Goal: Contribute content: Contribute content

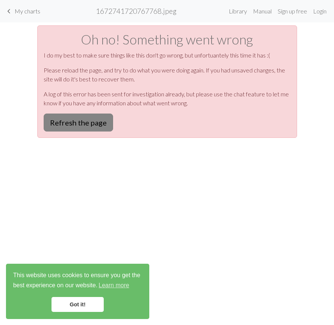
click at [90, 118] on button "Refresh the page" at bounding box center [78, 122] width 69 height 18
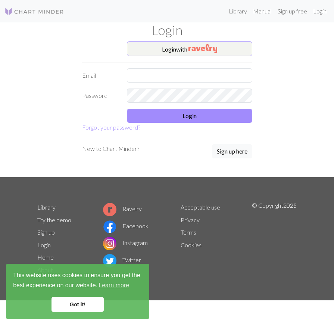
click at [196, 66] on form "Login with Email Password Login Forgot your password?" at bounding box center [167, 86] width 170 height 91
type input "jeemas@naver.com"
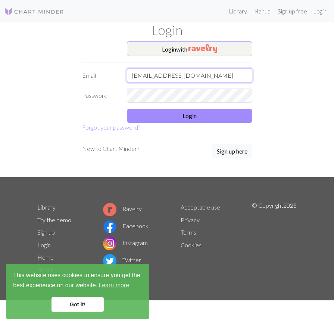
drag, startPoint x: 186, startPoint y: 77, endPoint x: 186, endPoint y: 83, distance: 5.6
click at [186, 77] on input "jeemas@naver.com" at bounding box center [189, 75] width 125 height 14
click at [122, 134] on div "Login with Email jeemas@naver.com Password Login Forgot your password? New to C…" at bounding box center [167, 109] width 179 height 136
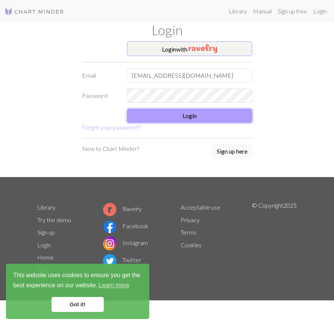
click at [143, 109] on button "Login" at bounding box center [189, 116] width 125 height 14
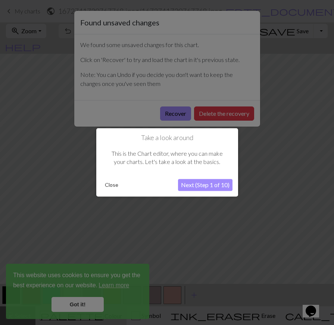
click at [193, 181] on button "Next (Step 1 of 10)" at bounding box center [205, 185] width 55 height 12
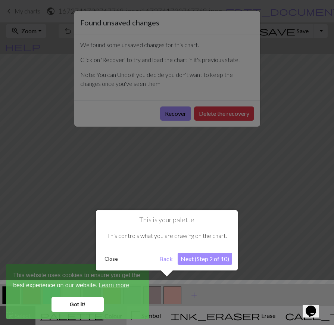
click at [209, 261] on button "Next (Step 2 of 10)" at bounding box center [205, 259] width 55 height 12
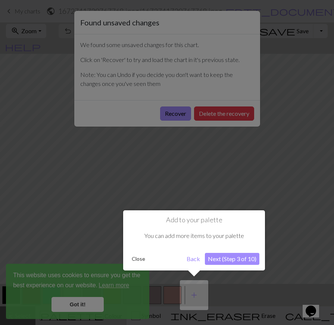
click at [192, 256] on button "Back" at bounding box center [193, 259] width 19 height 12
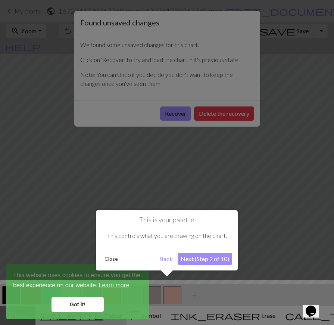
click at [209, 259] on button "Next (Step 2 of 10)" at bounding box center [205, 259] width 55 height 12
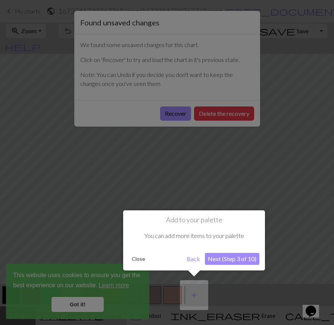
click at [221, 257] on button "Next (Step 3 of 10)" at bounding box center [232, 259] width 55 height 12
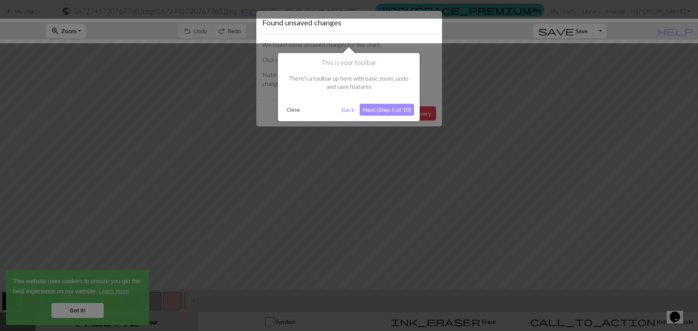
click at [334, 108] on button "Next (Step 5 of 10)" at bounding box center [387, 110] width 55 height 12
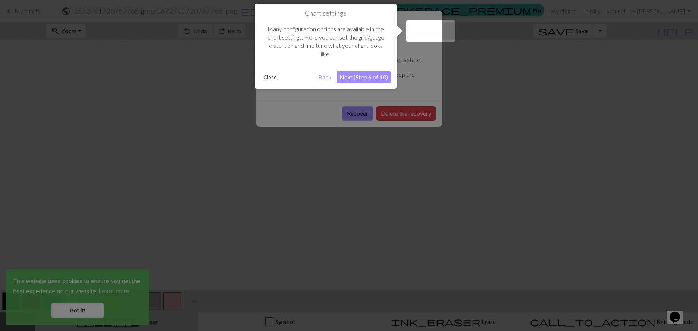
click at [334, 66] on div "Chart settings Many configuration options are available in the chart settings. …" at bounding box center [326, 46] width 142 height 85
click at [334, 81] on button "Next (Step 6 of 10)" at bounding box center [364, 77] width 55 height 12
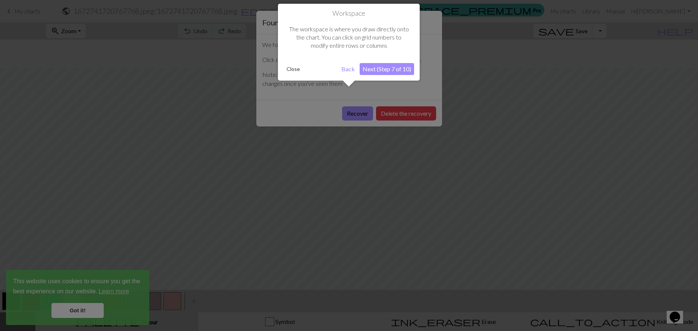
scroll to position [28, 0]
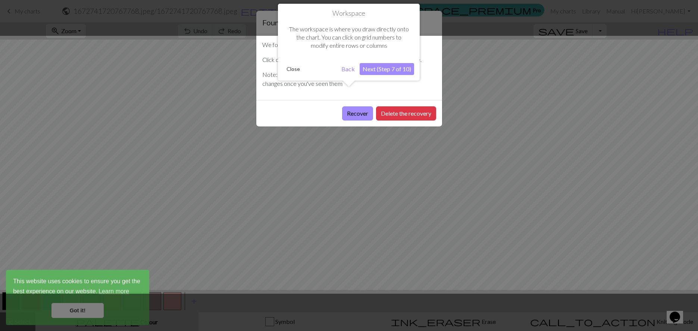
click at [334, 67] on button "Next (Step 7 of 10)" at bounding box center [387, 69] width 55 height 12
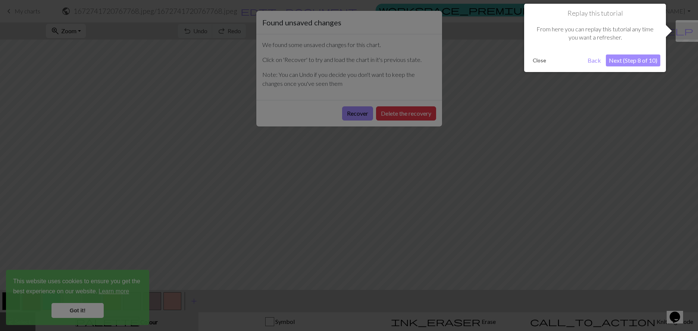
click at [334, 59] on button "Next (Step 8 of 10)" at bounding box center [633, 61] width 55 height 12
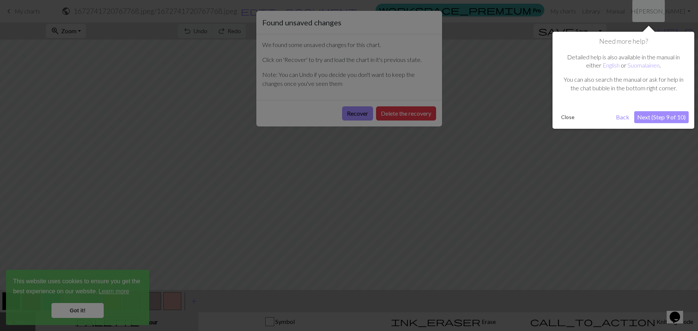
click at [334, 118] on button "Next (Step 9 of 10)" at bounding box center [662, 117] width 55 height 12
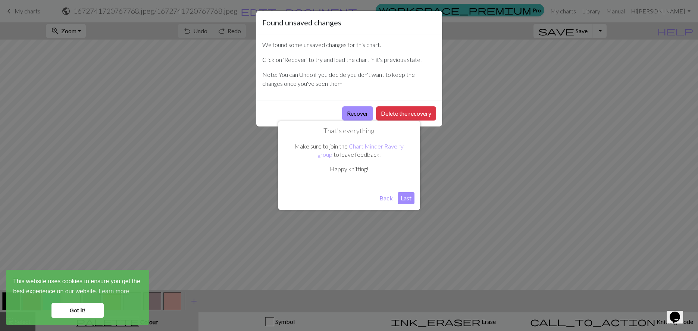
click at [334, 195] on button "Last" at bounding box center [406, 198] width 17 height 12
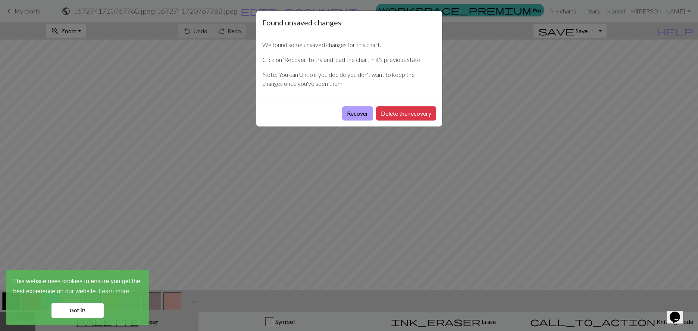
click at [334, 116] on button "Recover" at bounding box center [357, 113] width 31 height 14
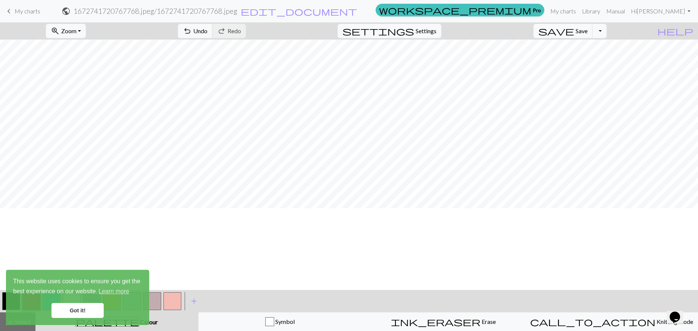
scroll to position [0, 0]
click at [334, 35] on button "settings Settings" at bounding box center [390, 31] width 104 height 14
select select "aran"
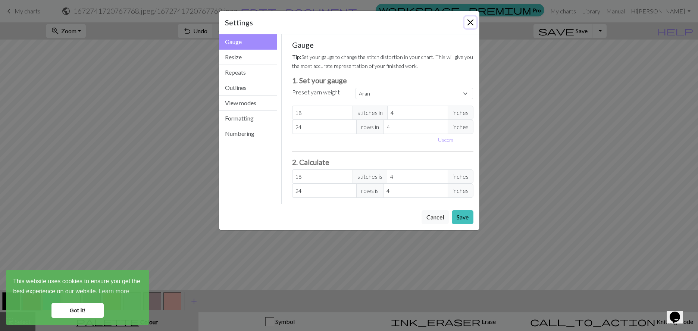
click at [334, 25] on button "Close" at bounding box center [471, 22] width 12 height 12
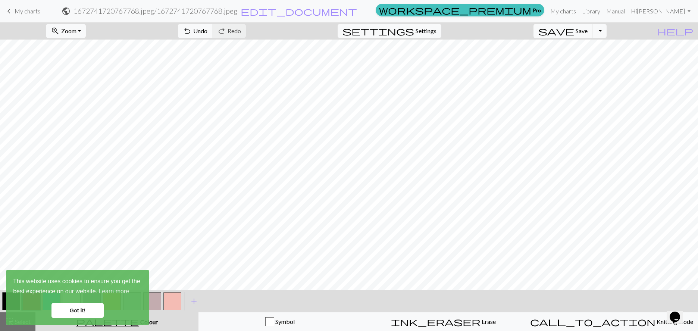
click at [22, 9] on span "My charts" at bounding box center [28, 10] width 26 height 7
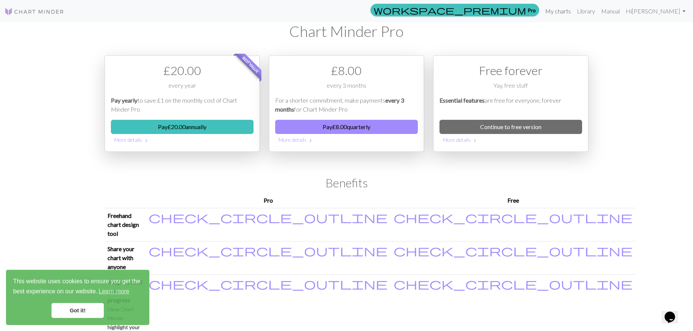
click at [334, 10] on link "My charts" at bounding box center [558, 11] width 32 height 15
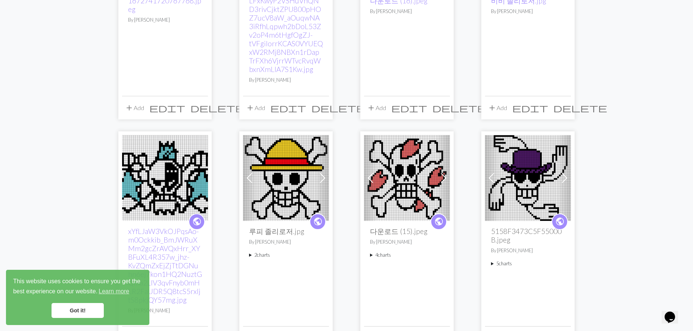
scroll to position [174, 0]
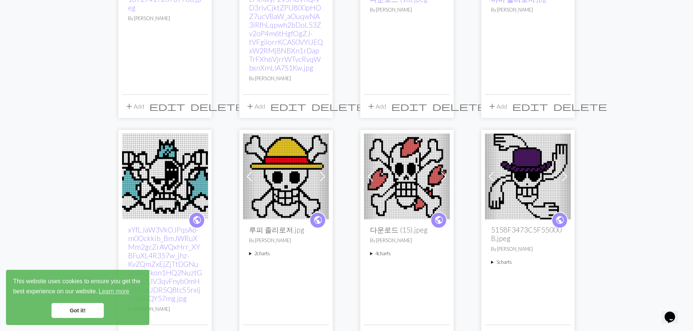
click at [284, 172] on img at bounding box center [286, 177] width 86 height 86
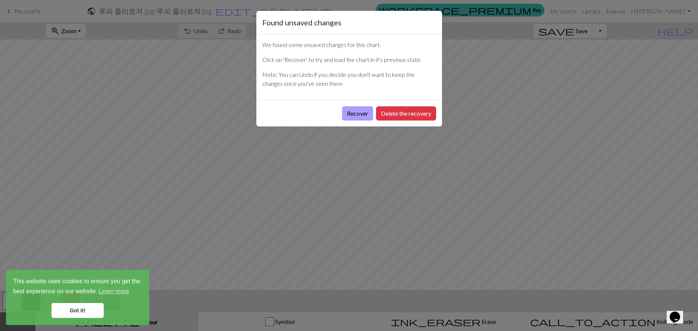
click at [334, 113] on button "Recover" at bounding box center [357, 113] width 31 height 14
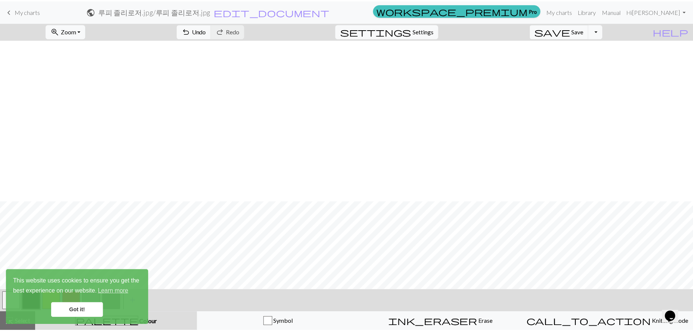
scroll to position [162, 0]
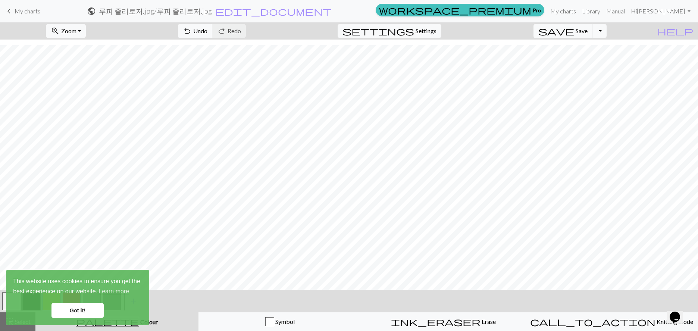
click at [71, 314] on link "Got it!" at bounding box center [78, 310] width 52 height 15
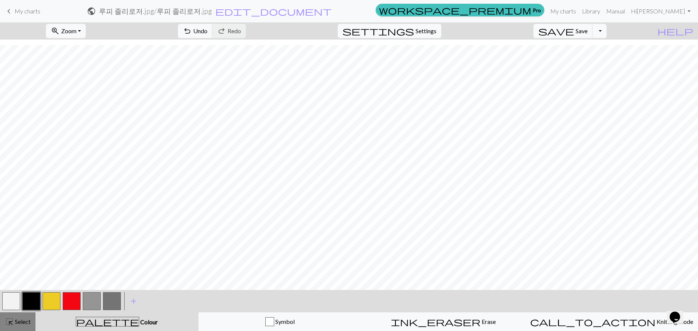
click at [10, 324] on span "highlight_alt" at bounding box center [9, 322] width 9 height 10
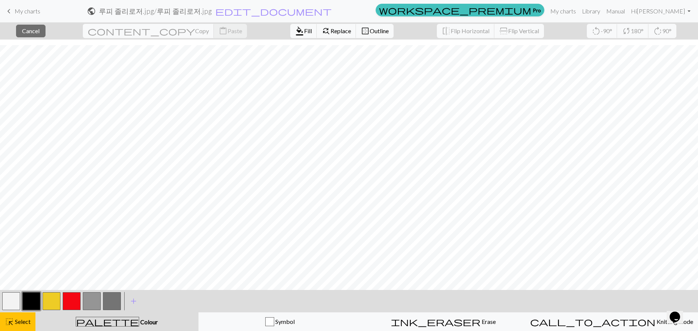
click at [28, 295] on button "button" at bounding box center [31, 301] width 18 height 18
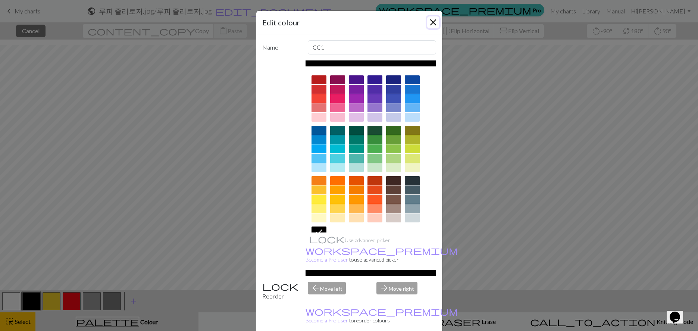
click at [334, 22] on button "Close" at bounding box center [433, 22] width 12 height 12
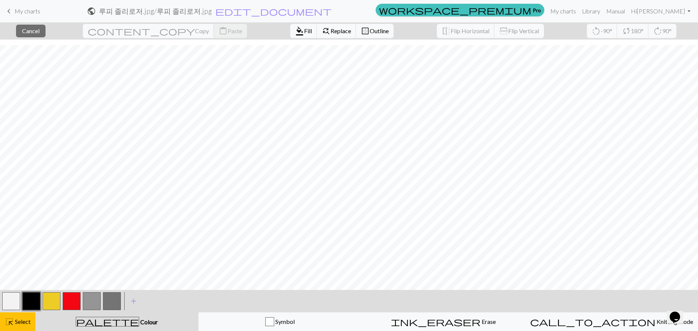
click at [130, 315] on button "palette Colour Colour" at bounding box center [116, 321] width 163 height 19
click at [139, 323] on span "Colour" at bounding box center [148, 321] width 19 height 7
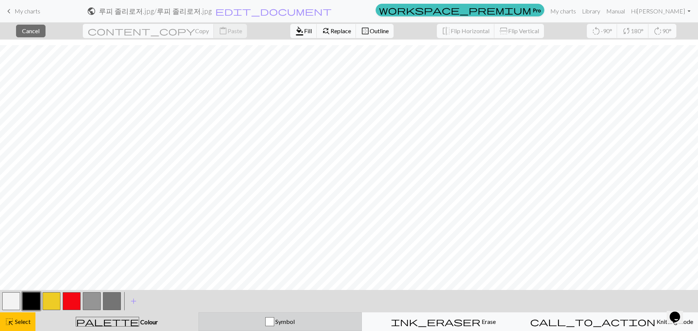
click at [294, 324] on div "Symbol" at bounding box center [280, 321] width 154 height 9
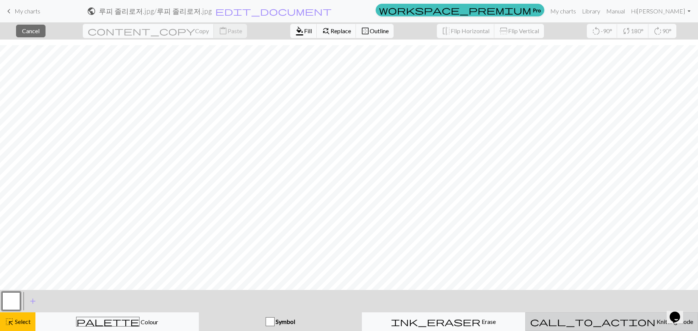
click at [334, 314] on button "call_to_action Knitting mode Knitting mode" at bounding box center [612, 321] width 173 height 19
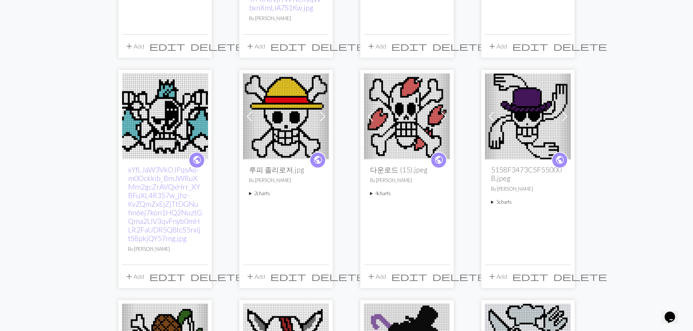
scroll to position [261, 0]
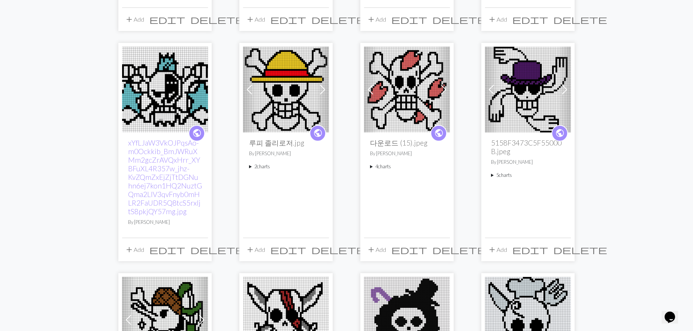
click at [274, 95] on img at bounding box center [286, 90] width 86 height 86
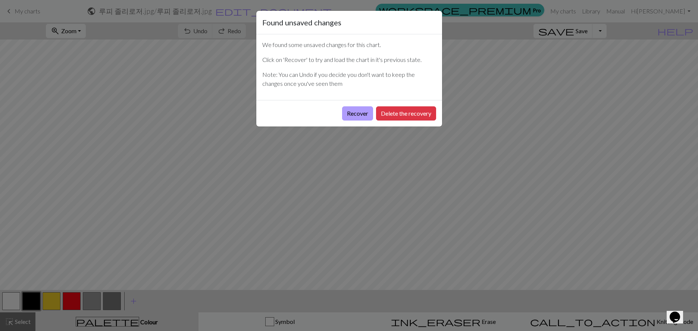
click at [334, 115] on button "Recover" at bounding box center [357, 113] width 31 height 14
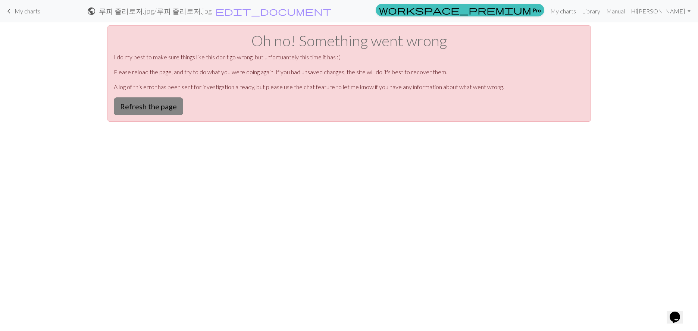
click at [139, 103] on button "Refresh the page" at bounding box center [148, 106] width 69 height 18
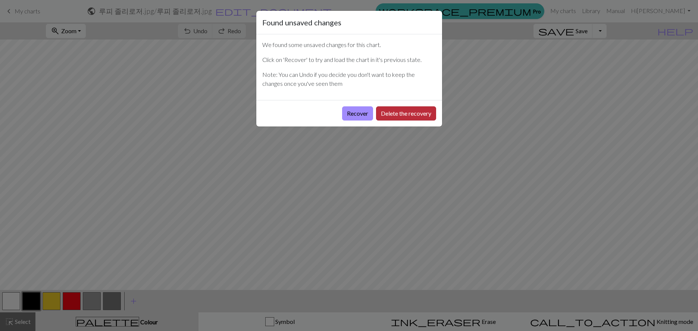
click at [395, 111] on button "Delete the recovery" at bounding box center [406, 113] width 60 height 14
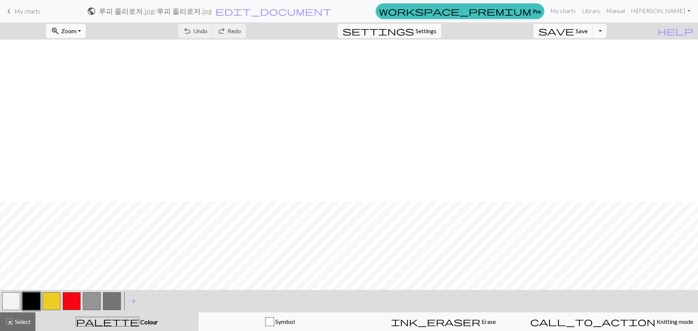
scroll to position [162, 0]
click at [17, 323] on span "Select" at bounding box center [22, 321] width 17 height 7
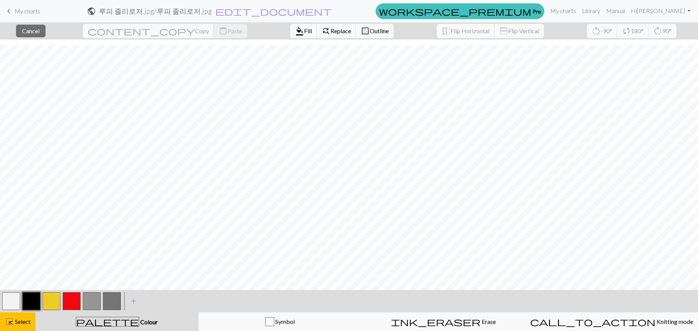
click at [34, 294] on button "button" at bounding box center [31, 301] width 18 height 18
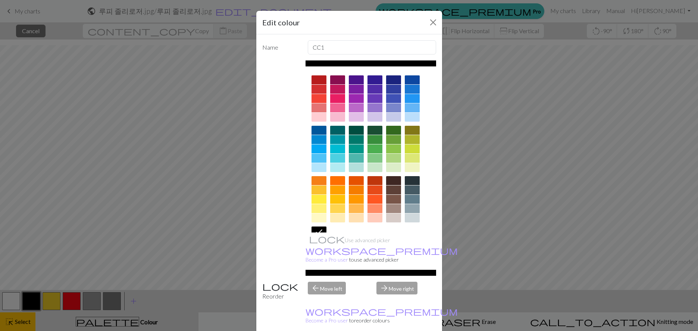
click at [130, 236] on div "Edit colour Name CC1 Use advanced picker workspace_premium Become a Pro user to…" at bounding box center [349, 165] width 698 height 331
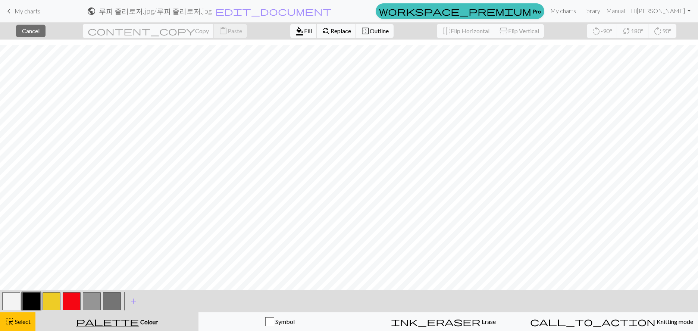
click at [112, 320] on span "palette" at bounding box center [107, 322] width 63 height 10
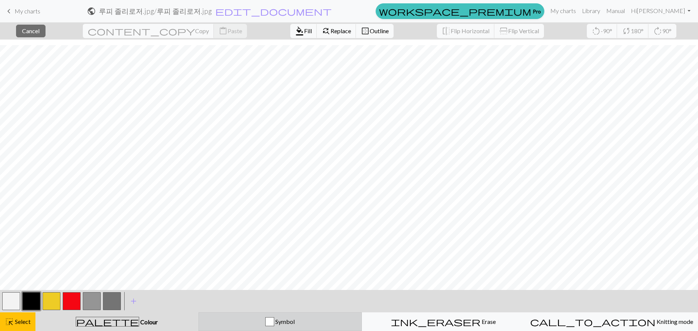
click at [267, 321] on div "Symbol" at bounding box center [280, 321] width 154 height 9
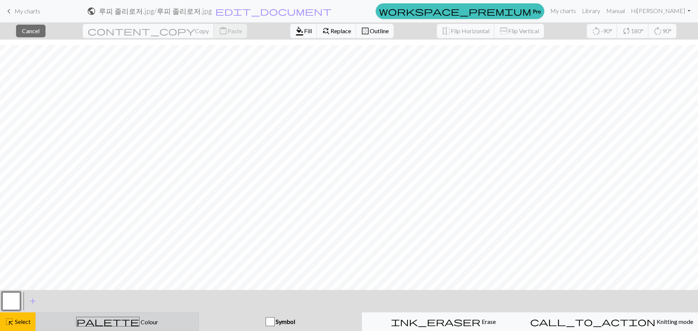
click at [95, 323] on div "palette Colour Colour" at bounding box center [117, 322] width 154 height 10
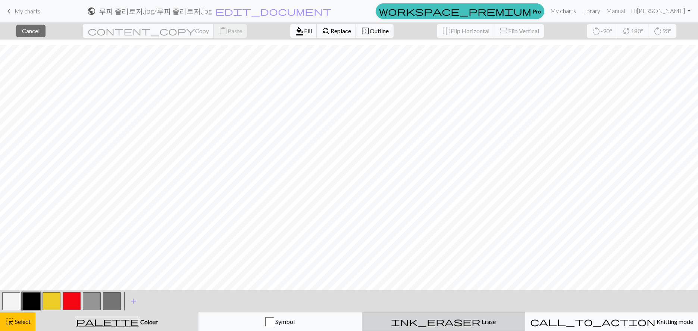
drag, startPoint x: 62, startPoint y: 286, endPoint x: 435, endPoint y: 320, distance: 373.8
click at [435, 320] on div "ink_eraser Erase Erase" at bounding box center [444, 321] width 154 height 9
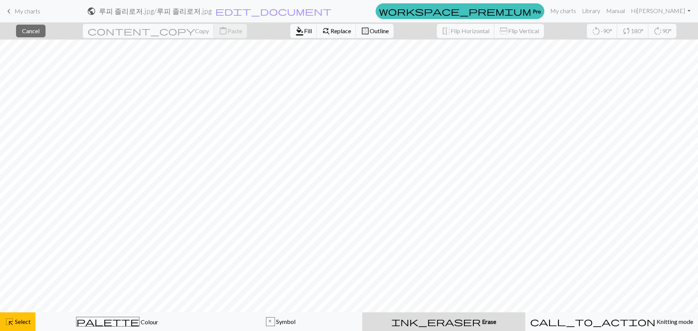
scroll to position [140, 0]
click at [295, 28] on span "format_color_fill" at bounding box center [299, 31] width 9 height 10
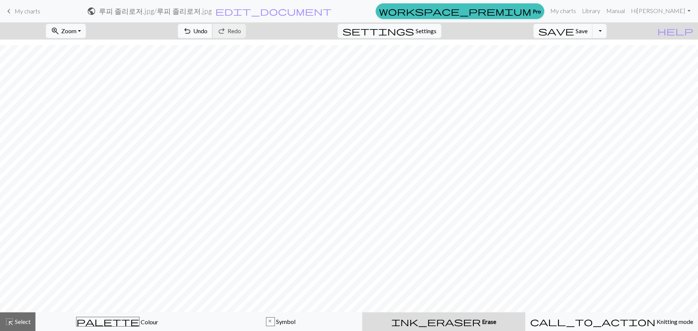
click at [213, 32] on button "undo Undo Undo" at bounding box center [195, 31] width 35 height 14
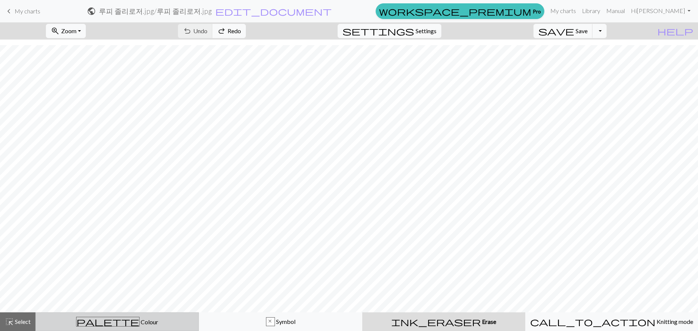
click at [182, 326] on div "palette Colour Colour" at bounding box center [117, 322] width 154 height 10
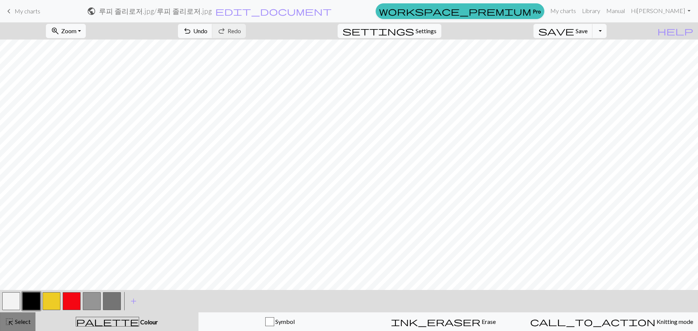
drag, startPoint x: 15, startPoint y: 321, endPoint x: 21, endPoint y: 317, distance: 7.2
click at [20, 318] on div "highlight_alt Select Select" at bounding box center [18, 321] width 26 height 9
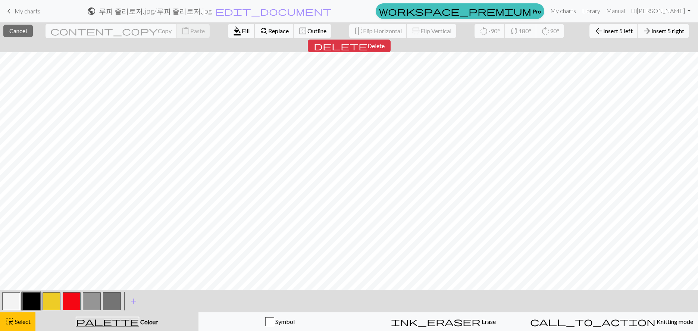
click at [242, 30] on span "Fill" at bounding box center [246, 30] width 8 height 7
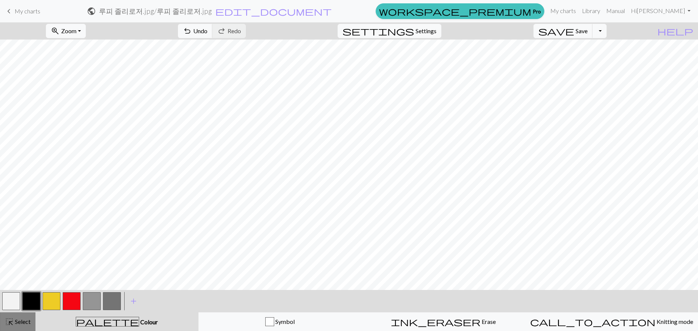
click at [26, 316] on button "highlight_alt Select Select" at bounding box center [17, 321] width 35 height 19
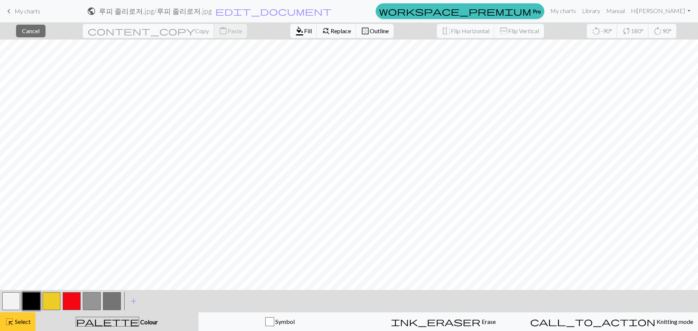
drag, startPoint x: 18, startPoint y: 324, endPoint x: 18, endPoint y: 320, distance: 4.9
click at [18, 320] on span "Select" at bounding box center [22, 321] width 17 height 7
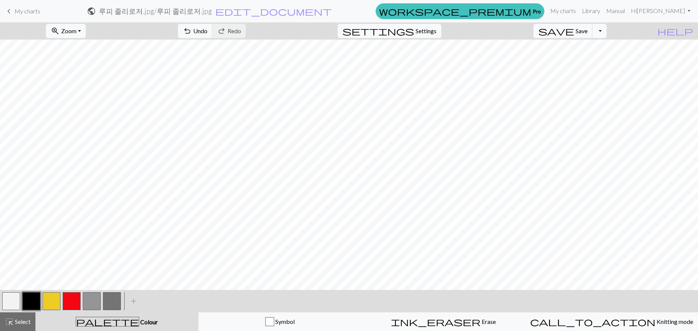
click at [15, 310] on button "button" at bounding box center [11, 301] width 18 height 18
click at [19, 323] on span "Select" at bounding box center [22, 321] width 17 height 7
drag, startPoint x: 35, startPoint y: 298, endPoint x: 47, endPoint y: 287, distance: 16.9
click at [35, 298] on button "button" at bounding box center [31, 301] width 18 height 18
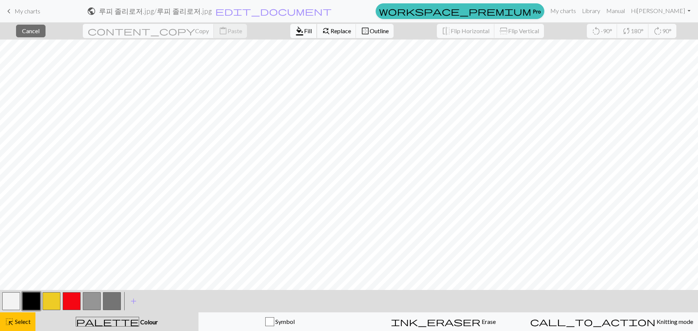
click at [295, 33] on span "format_color_fill" at bounding box center [299, 31] width 9 height 10
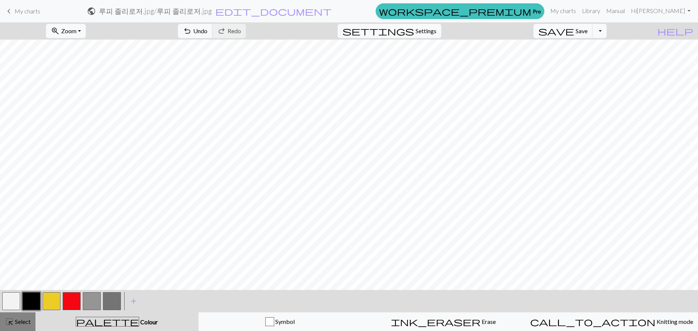
click at [17, 318] on span "Select" at bounding box center [22, 321] width 17 height 7
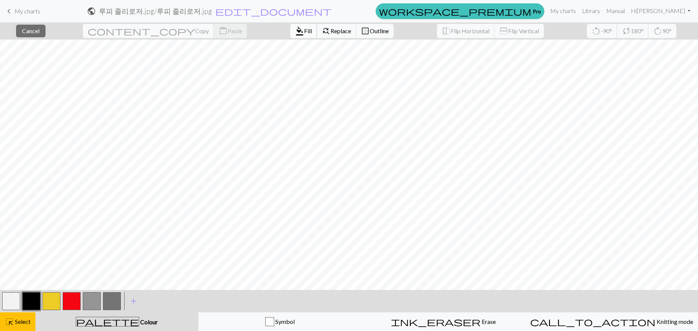
click at [295, 34] on span "format_color_fill" at bounding box center [299, 31] width 9 height 10
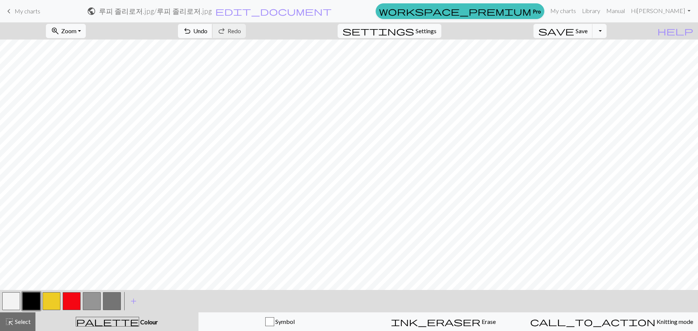
click at [213, 32] on button "undo Undo Undo" at bounding box center [195, 31] width 35 height 14
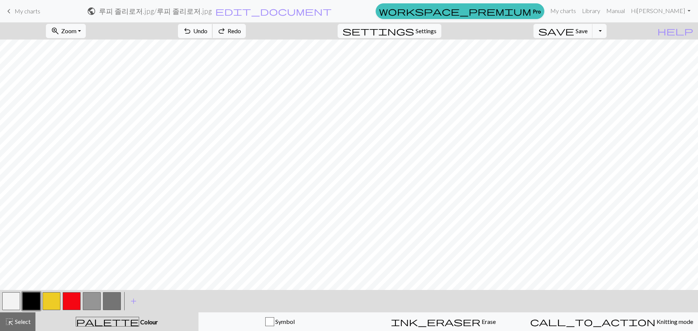
click at [213, 32] on button "undo Undo Undo" at bounding box center [195, 31] width 35 height 14
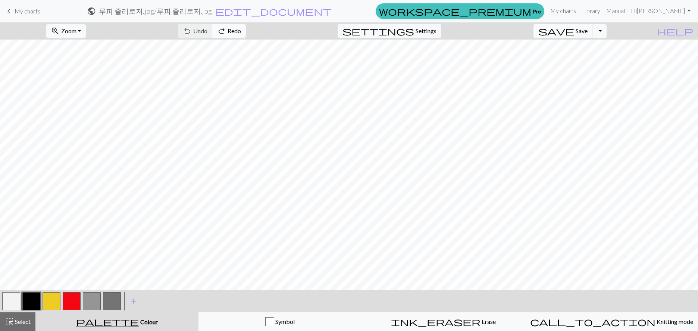
click at [226, 30] on span "redo" at bounding box center [221, 31] width 9 height 10
click at [241, 33] on span "Redo" at bounding box center [234, 30] width 13 height 7
click at [208, 32] on span "Undo" at bounding box center [200, 30] width 14 height 7
click at [14, 317] on button "highlight_alt Select Select" at bounding box center [17, 321] width 35 height 19
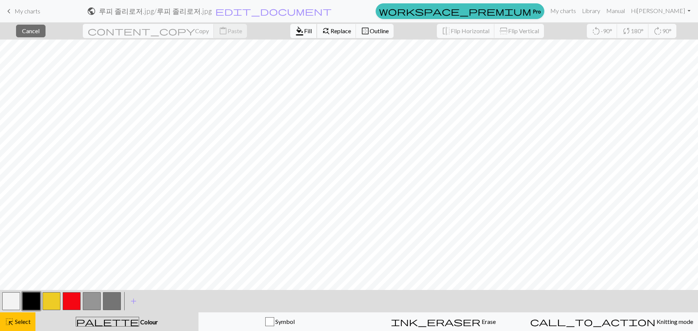
click at [304, 31] on span "Fill" at bounding box center [308, 30] width 8 height 7
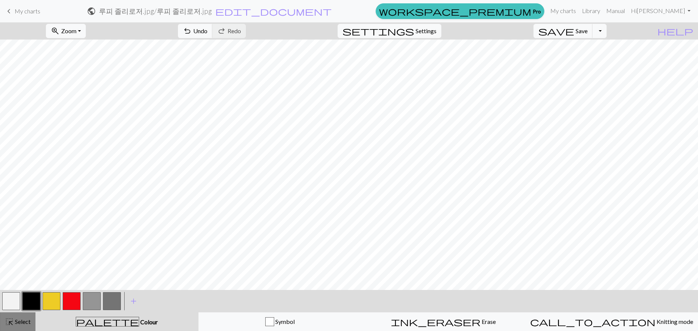
click at [23, 322] on span "Select" at bounding box center [22, 321] width 17 height 7
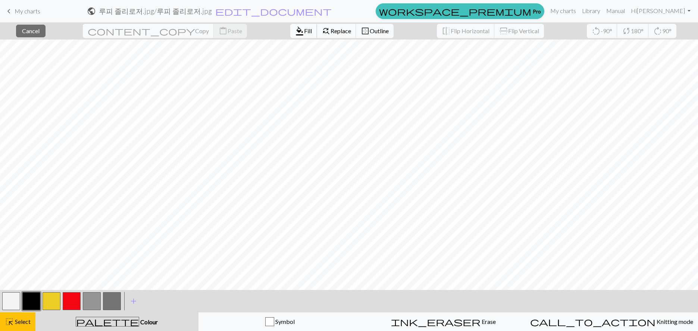
click at [295, 26] on span "format_color_fill" at bounding box center [299, 31] width 9 height 10
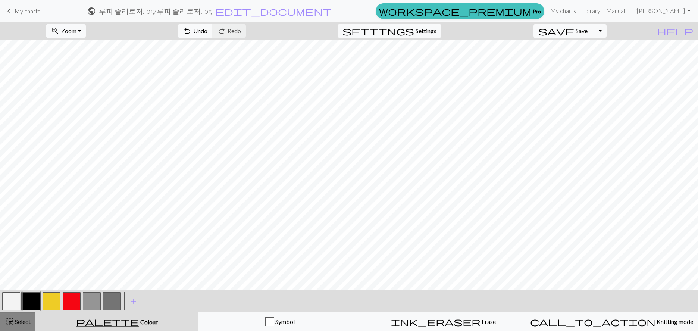
drag, startPoint x: 16, startPoint y: 322, endPoint x: 17, endPoint y: 314, distance: 7.8
click at [17, 316] on button "highlight_alt Select Select" at bounding box center [17, 321] width 35 height 19
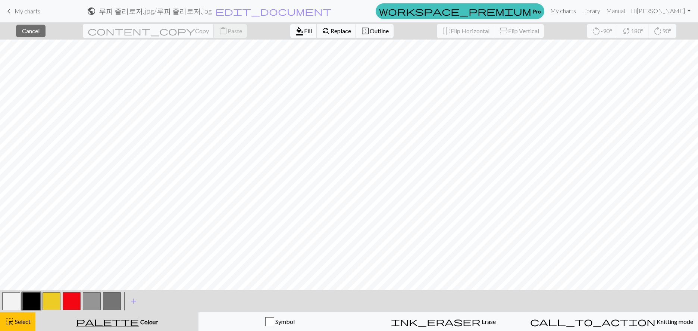
click at [304, 31] on span "Fill" at bounding box center [308, 30] width 8 height 7
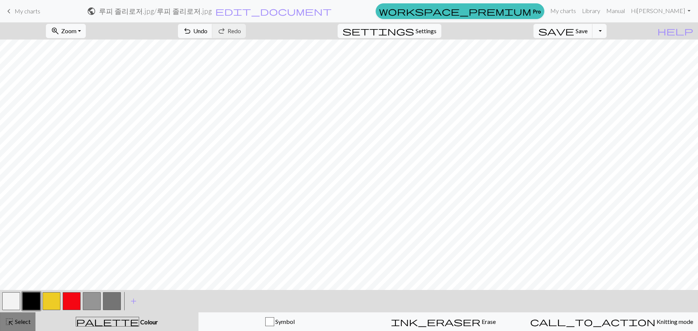
click at [28, 324] on span "Select" at bounding box center [22, 321] width 17 height 7
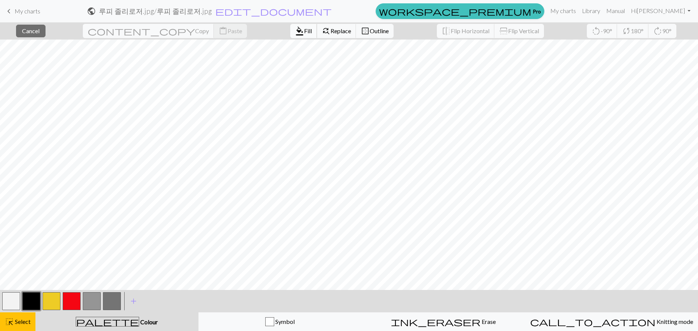
click at [295, 28] on span "format_color_fill" at bounding box center [299, 31] width 9 height 10
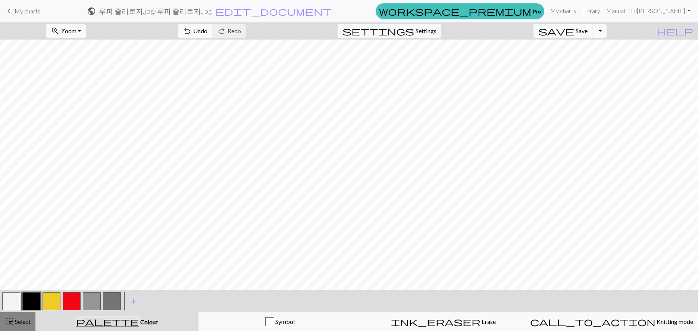
click at [16, 323] on span "Select" at bounding box center [22, 321] width 17 height 7
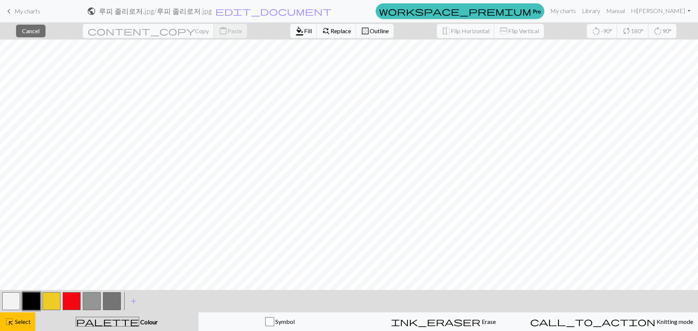
click at [34, 301] on button "button" at bounding box center [31, 301] width 18 height 18
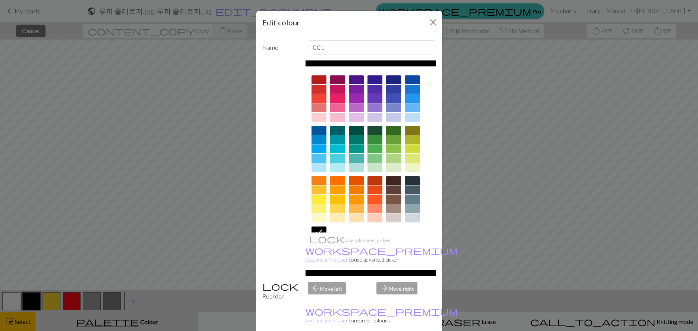
click at [421, 22] on div "Edit colour" at bounding box center [349, 23] width 186 height 24
drag, startPoint x: 428, startPoint y: 23, endPoint x: 434, endPoint y: 24, distance: 6.0
click at [434, 24] on button "Close" at bounding box center [433, 22] width 12 height 12
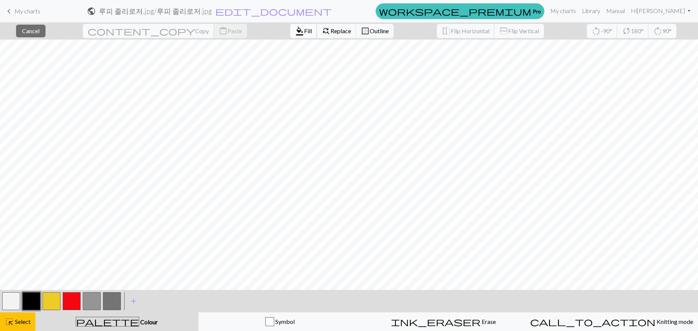
click at [290, 35] on button "format_color_fill Fill" at bounding box center [303, 31] width 27 height 14
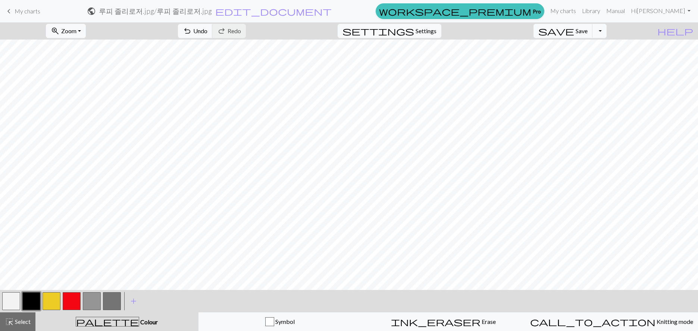
drag, startPoint x: 4, startPoint y: 323, endPoint x: 57, endPoint y: 295, distance: 59.9
click at [4, 323] on button "highlight_alt Select Select" at bounding box center [17, 321] width 35 height 19
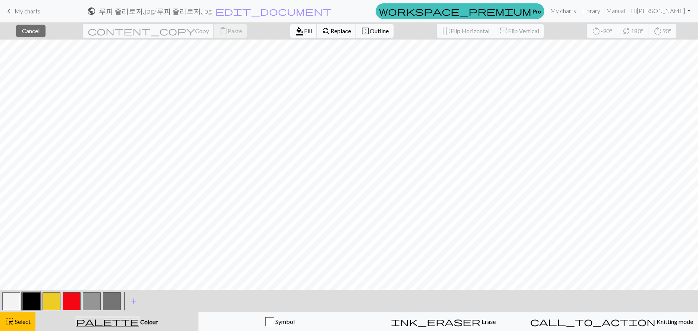
click at [304, 32] on span "Fill" at bounding box center [308, 30] width 8 height 7
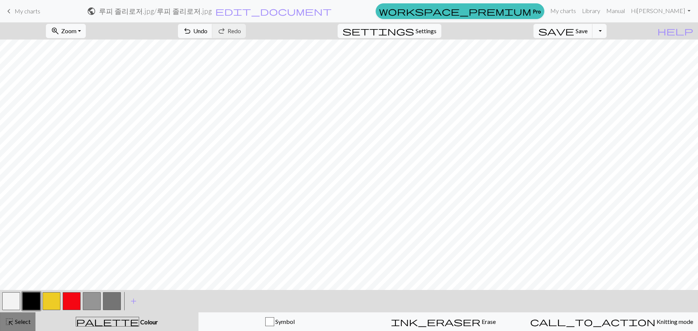
click at [17, 319] on span "Select" at bounding box center [22, 321] width 17 height 7
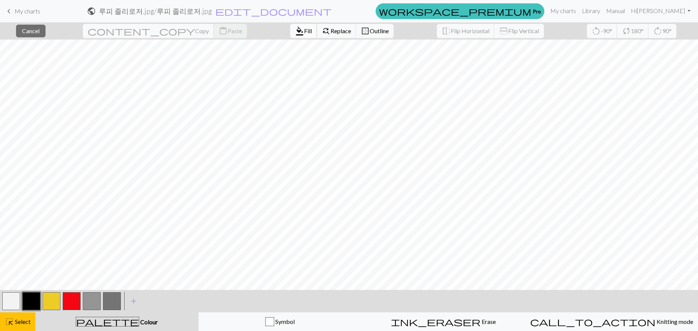
click at [304, 32] on span "Fill" at bounding box center [308, 30] width 8 height 7
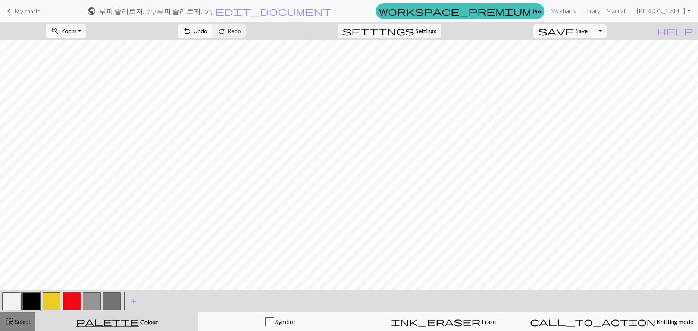
click at [16, 325] on button "highlight_alt Select Select" at bounding box center [17, 321] width 35 height 19
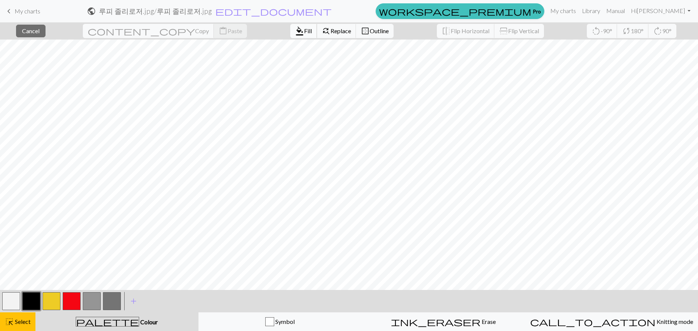
click at [304, 30] on span "Fill" at bounding box center [308, 30] width 8 height 7
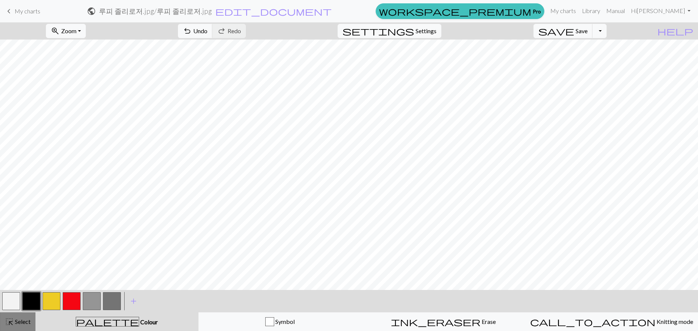
click at [20, 321] on span "Select" at bounding box center [22, 321] width 17 height 7
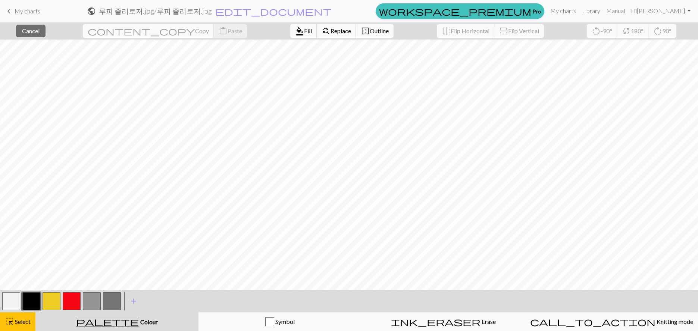
click at [290, 36] on button "format_color_fill Fill" at bounding box center [303, 31] width 27 height 14
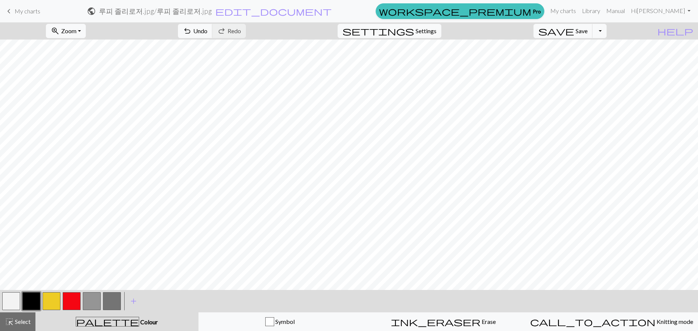
drag, startPoint x: 24, startPoint y: 324, endPoint x: 198, endPoint y: 285, distance: 177.9
click at [26, 323] on span "Select" at bounding box center [22, 321] width 17 height 7
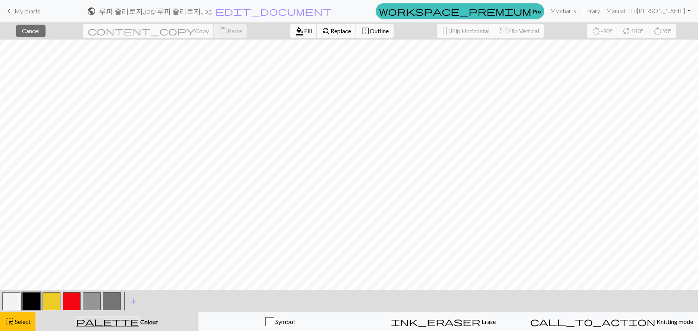
click at [285, 38] on div "format_color_fill Fill find_replace Replace border_outer Outline" at bounding box center [342, 30] width 115 height 17
click at [295, 31] on span "format_color_fill" at bounding box center [299, 31] width 9 height 10
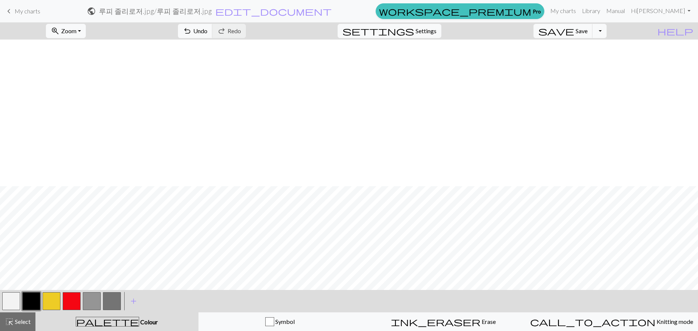
scroll to position [162, 0]
click at [213, 28] on button "undo Undo Undo" at bounding box center [195, 31] width 35 height 14
click at [18, 322] on span "Select" at bounding box center [22, 321] width 17 height 7
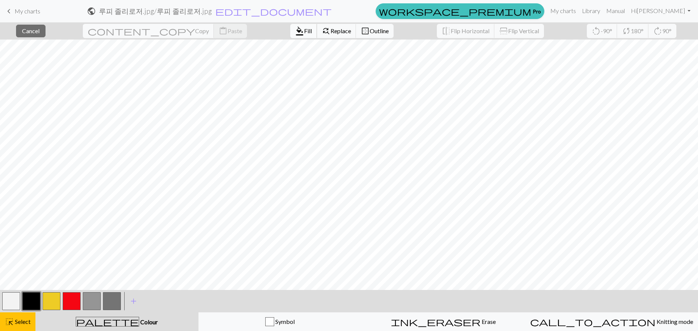
click at [295, 30] on span "format_color_fill" at bounding box center [299, 31] width 9 height 10
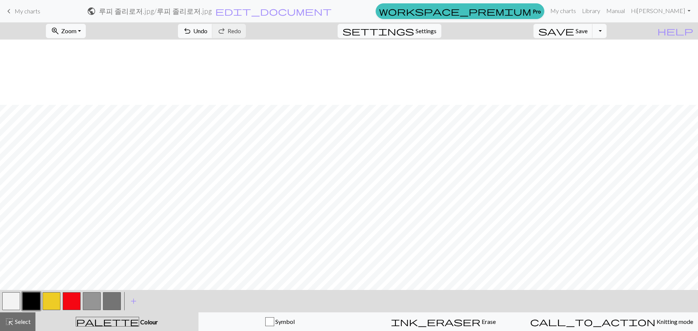
scroll to position [162, 0]
click at [25, 320] on span "Select" at bounding box center [22, 321] width 17 height 7
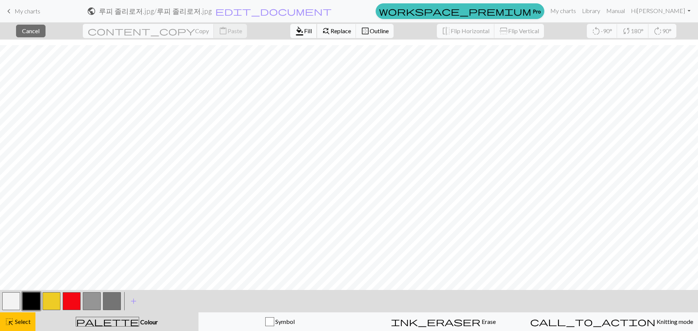
click at [304, 30] on span "Fill" at bounding box center [308, 30] width 8 height 7
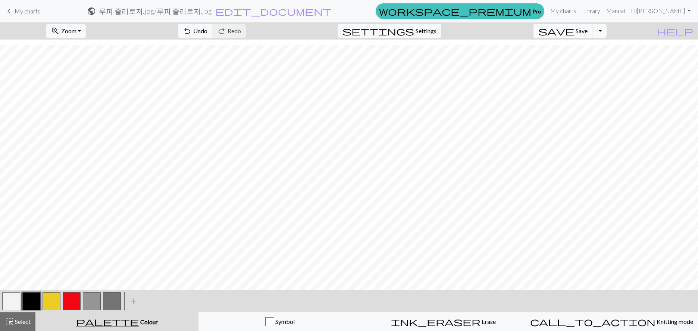
click at [21, 299] on div at bounding box center [31, 301] width 20 height 20
click at [14, 317] on button "highlight_alt Select Select" at bounding box center [17, 321] width 35 height 19
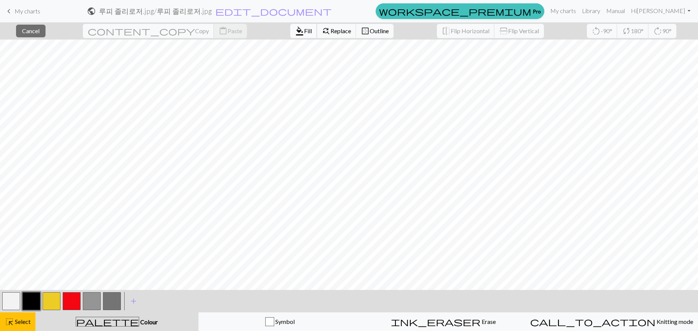
click at [304, 32] on span "Fill" at bounding box center [308, 30] width 8 height 7
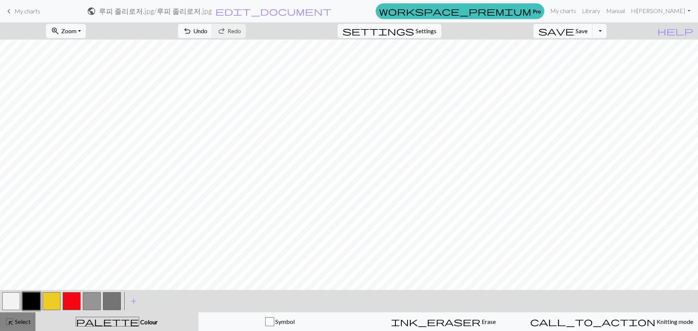
click at [22, 323] on span "Select" at bounding box center [22, 321] width 17 height 7
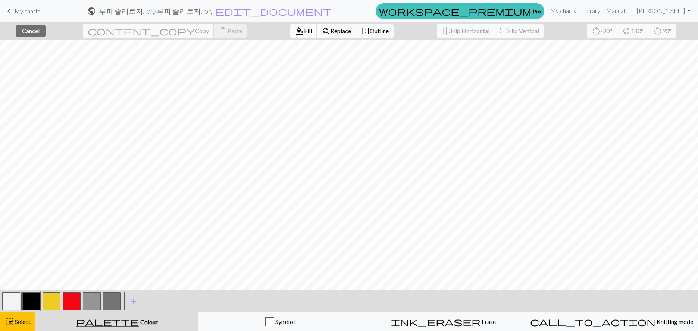
click at [295, 34] on span "format_color_fill" at bounding box center [299, 31] width 9 height 10
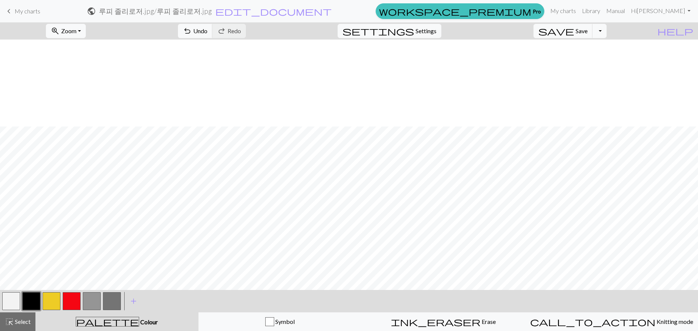
scroll to position [162, 0]
click at [20, 320] on span "Select" at bounding box center [22, 321] width 17 height 7
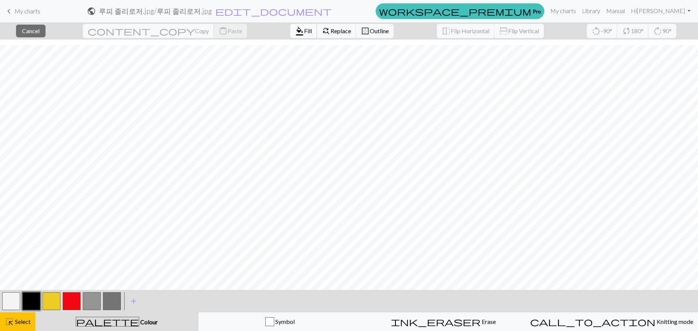
click at [304, 30] on span "Fill" at bounding box center [308, 30] width 8 height 7
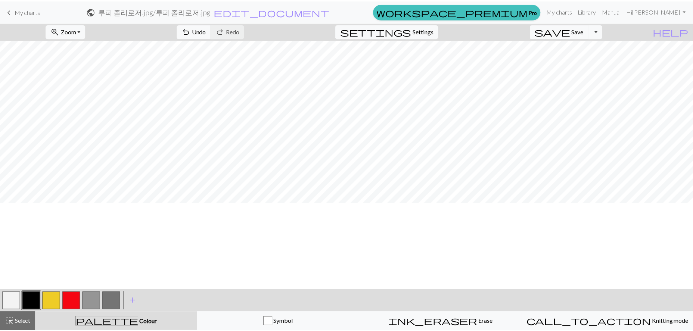
scroll to position [0, 0]
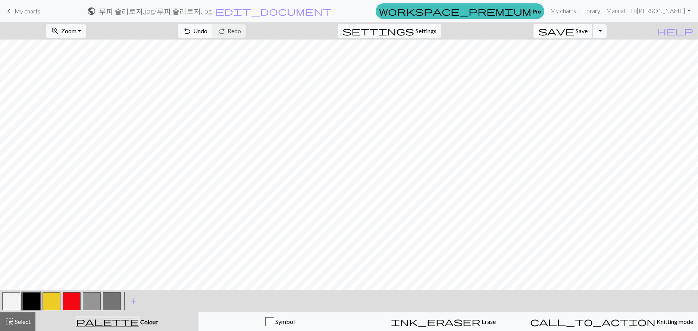
click at [574, 29] on span "save" at bounding box center [557, 31] width 36 height 10
click at [607, 32] on button "Toggle Dropdown" at bounding box center [600, 31] width 14 height 14
click at [591, 27] on button "save Save Save" at bounding box center [563, 31] width 59 height 14
click at [574, 29] on span "save" at bounding box center [557, 31] width 36 height 10
click at [585, 29] on div "Chart saved" at bounding box center [349, 14] width 698 height 29
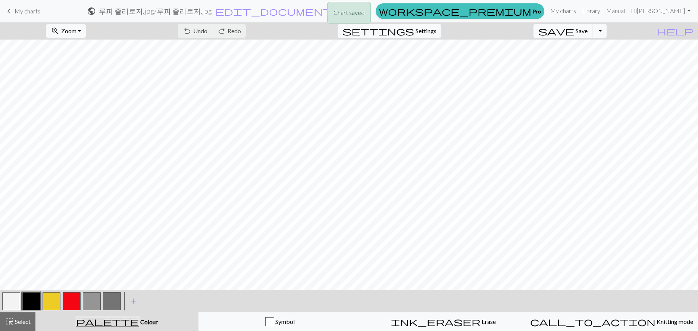
click at [596, 9] on div "Chart saved" at bounding box center [349, 14] width 698 height 29
click at [579, 14] on link "My charts" at bounding box center [564, 10] width 32 height 15
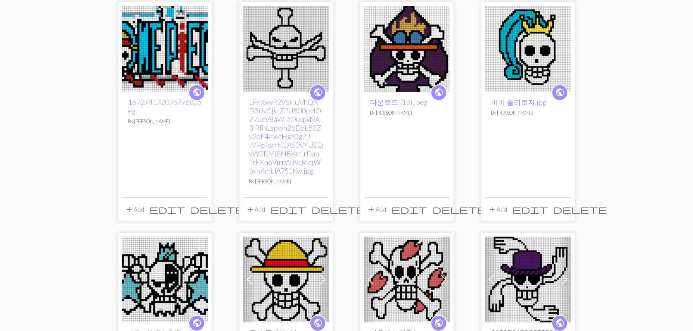
scroll to position [174, 0]
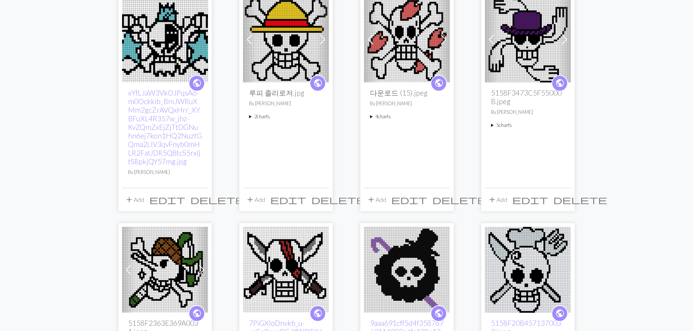
scroll to position [261, 0]
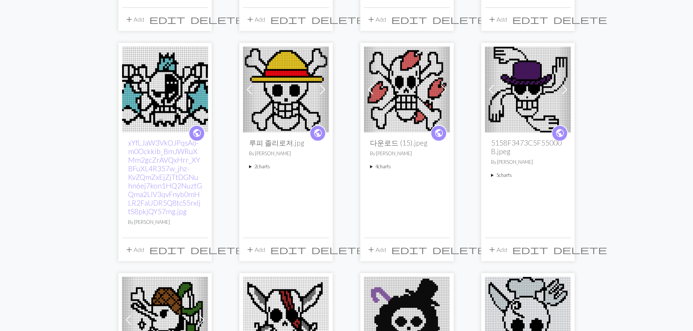
click at [328, 93] on span at bounding box center [323, 90] width 12 height 12
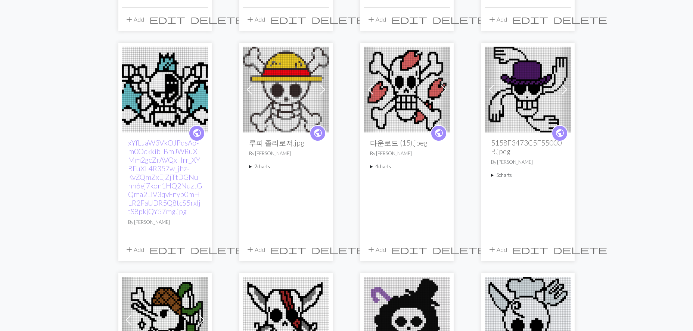
click at [327, 93] on span at bounding box center [323, 90] width 12 height 12
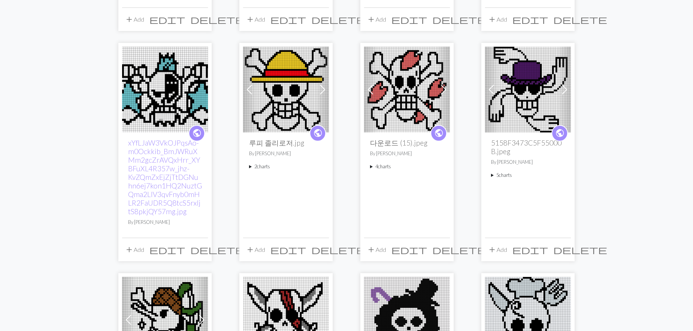
click at [324, 88] on span at bounding box center [323, 90] width 12 height 12
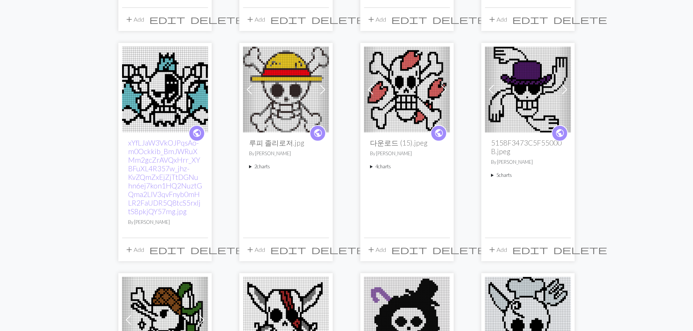
click at [324, 88] on span at bounding box center [323, 90] width 12 height 12
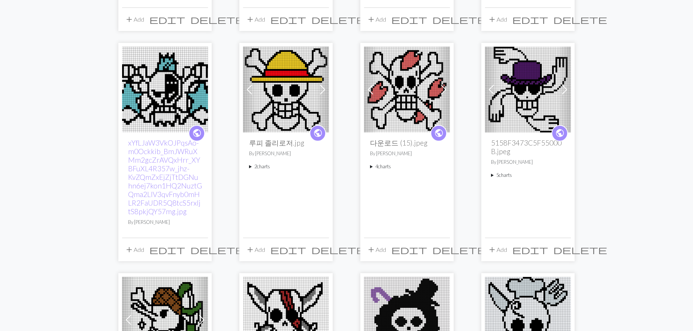
click at [324, 88] on span at bounding box center [323, 90] width 12 height 12
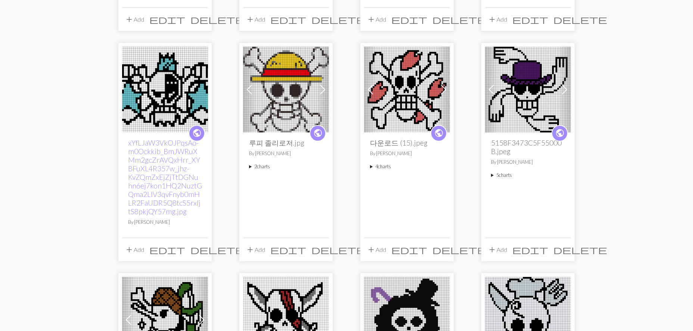
click at [247, 166] on div "public 루피 졸리로저.jpg By Jimin 2 charts 루피 졸리로저.jpg delete Copy of 루피 졸리로저.jpg del…" at bounding box center [286, 185] width 86 height 105
click at [273, 164] on summary "2 charts" at bounding box center [286, 166] width 74 height 7
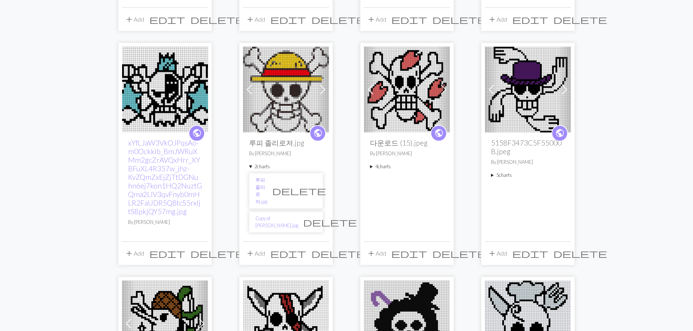
click at [275, 178] on li "루피 졸리로저.jpg delete" at bounding box center [286, 190] width 74 height 35
click at [267, 182] on link "루피 졸리로저.jpg" at bounding box center [261, 191] width 12 height 29
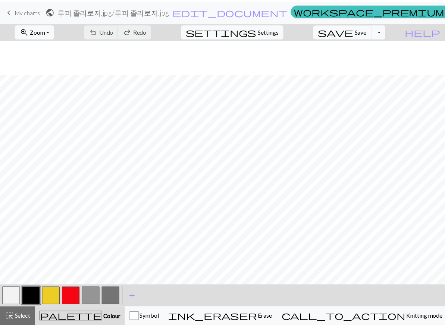
scroll to position [166, 0]
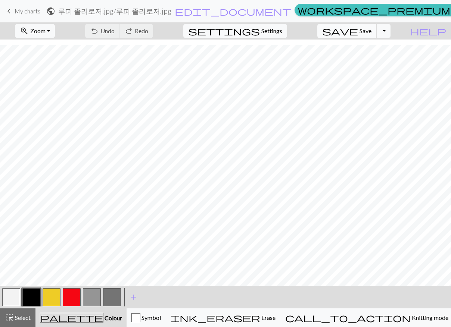
click at [371, 33] on span "Save" at bounding box center [365, 30] width 12 height 7
click at [373, 27] on div "Chart saved" at bounding box center [225, 14] width 451 height 29
click at [358, 30] on span "save" at bounding box center [340, 31] width 36 height 10
click at [344, 10] on div "Chart saved Chart saved" at bounding box center [225, 29] width 451 height 59
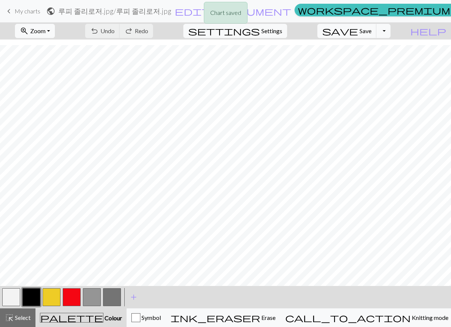
click at [343, 10] on div "Chart saved" at bounding box center [225, 14] width 451 height 29
click at [349, 11] on div "Chart saved" at bounding box center [225, 14] width 451 height 29
click at [322, 29] on div "zoom_in Zoom Zoom Fit all Fit width Fit height 50% 100% 150% 200% undo Undo Und…" at bounding box center [202, 30] width 405 height 17
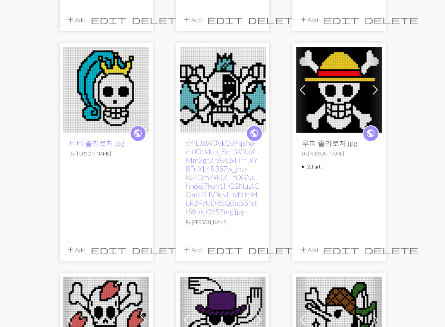
scroll to position [261, 0]
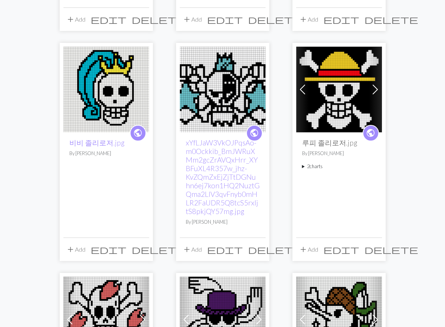
click at [209, 81] on img at bounding box center [223, 90] width 86 height 86
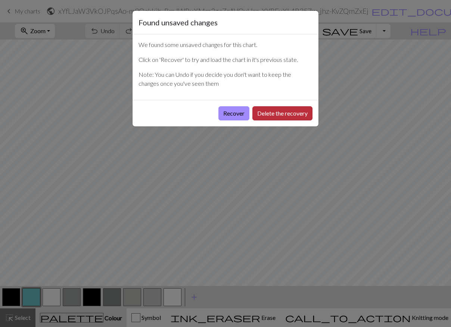
click at [272, 110] on button "Delete the recovery" at bounding box center [282, 113] width 60 height 14
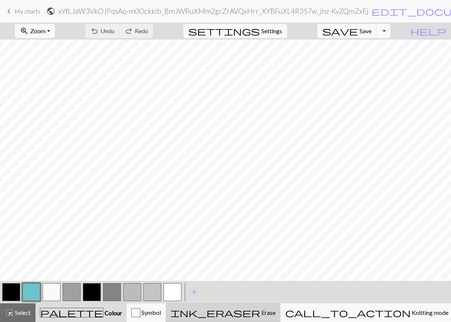
click at [275, 315] on span "Erase" at bounding box center [267, 312] width 15 height 7
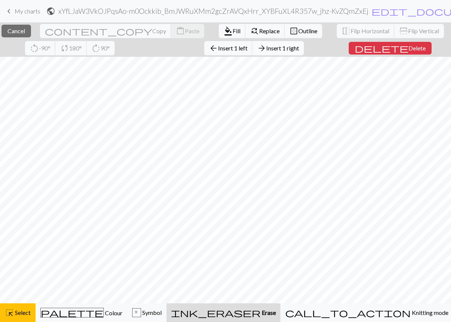
click at [299, 49] on span "Insert 1 right" at bounding box center [282, 47] width 33 height 7
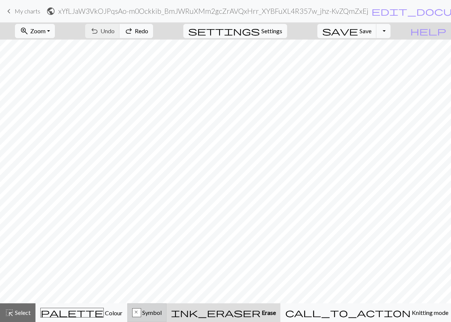
click at [166, 321] on button "x Symbol" at bounding box center [146, 312] width 39 height 19
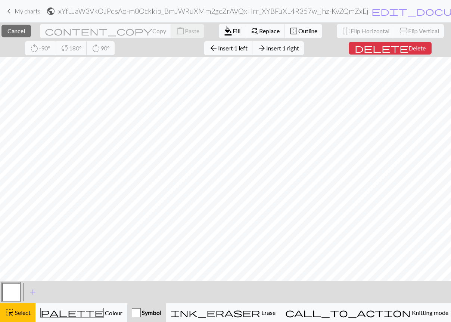
click at [298, 31] on span "Outline" at bounding box center [307, 30] width 19 height 7
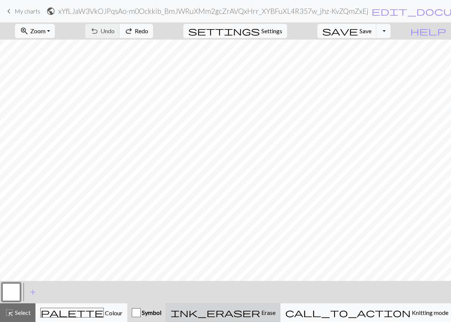
click at [260, 309] on span "ink_eraser" at bounding box center [216, 312] width 90 height 10
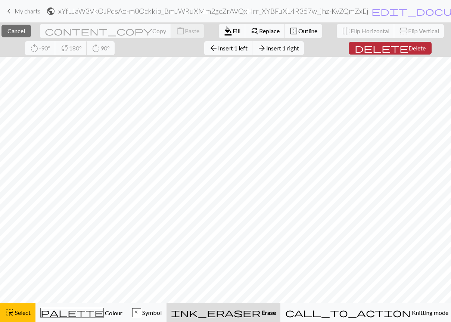
click at [404, 53] on button "delete Delete" at bounding box center [390, 48] width 83 height 13
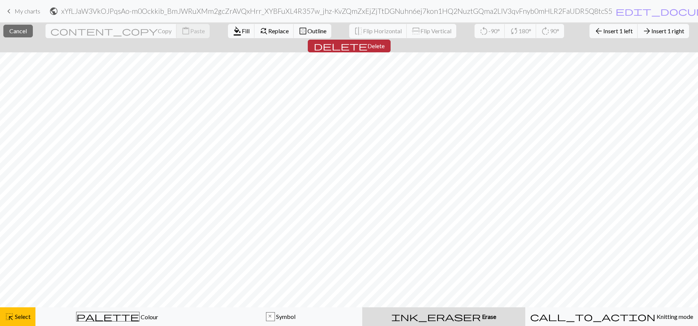
click at [385, 42] on span "Delete" at bounding box center [376, 45] width 17 height 7
click at [391, 40] on button "delete Delete" at bounding box center [349, 46] width 83 height 13
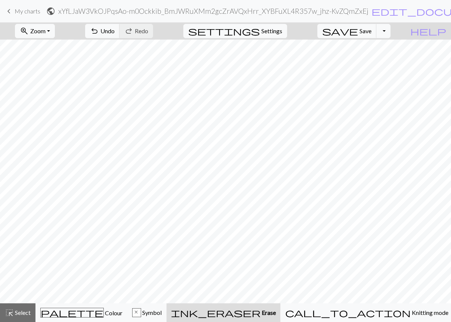
click at [6, 8] on span "keyboard_arrow_left" at bounding box center [8, 11] width 9 height 10
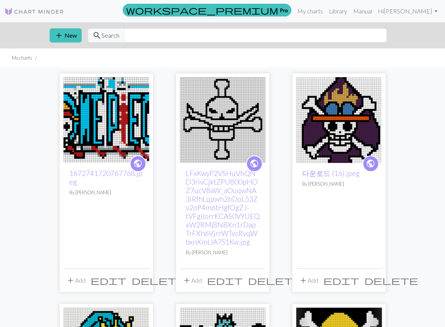
scroll to position [261, 0]
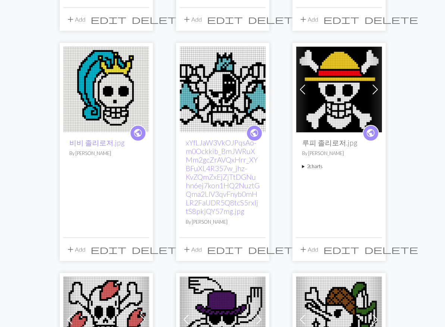
click at [258, 253] on span "delete" at bounding box center [275, 250] width 54 height 10
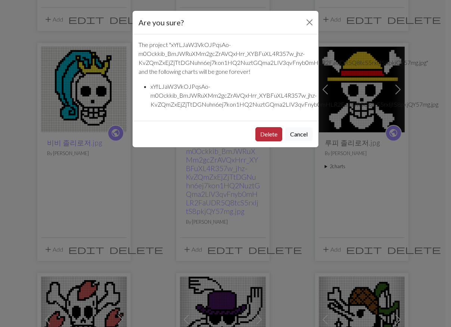
click at [262, 134] on button "Delete" at bounding box center [268, 134] width 27 height 14
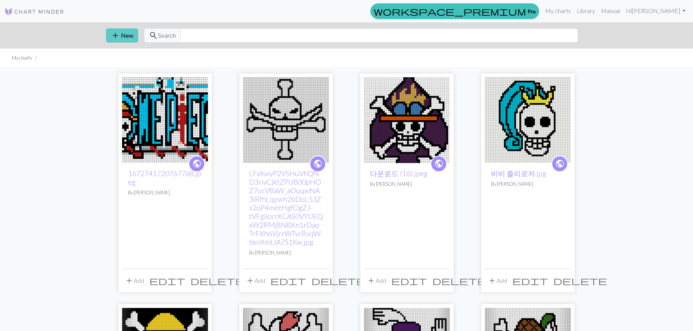
click at [108, 36] on button "add New" at bounding box center [122, 35] width 32 height 14
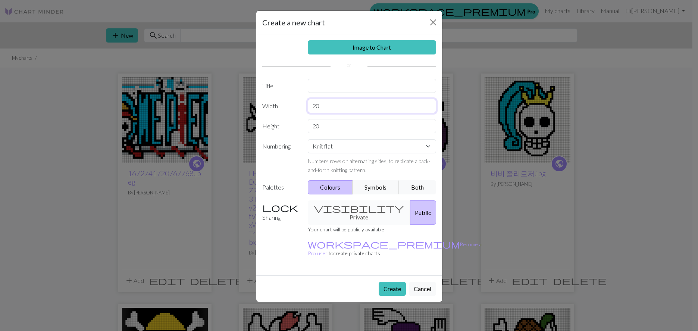
drag, startPoint x: 331, startPoint y: 108, endPoint x: 207, endPoint y: 106, distance: 123.6
click at [208, 106] on div "Create a new chart Image to Chart Title Width 20 Height 20 Numbering Knit flat …" at bounding box center [349, 165] width 698 height 331
type input "50"
drag, startPoint x: 361, startPoint y: 136, endPoint x: 358, endPoint y: 125, distance: 10.7
click at [360, 131] on div "Image to Chart Title Width 50 Height 20 Numbering Knit flat Knit in the round L…" at bounding box center [349, 154] width 186 height 241
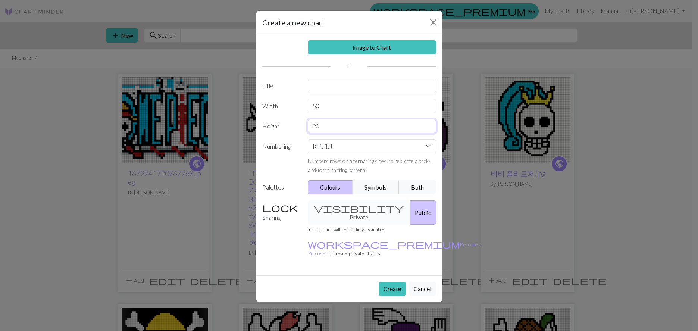
drag, startPoint x: 358, startPoint y: 125, endPoint x: 303, endPoint y: 116, distance: 56.3
click at [309, 123] on input "20" at bounding box center [372, 126] width 128 height 14
type input "50"
click at [381, 52] on link "Image to Chart" at bounding box center [372, 47] width 128 height 14
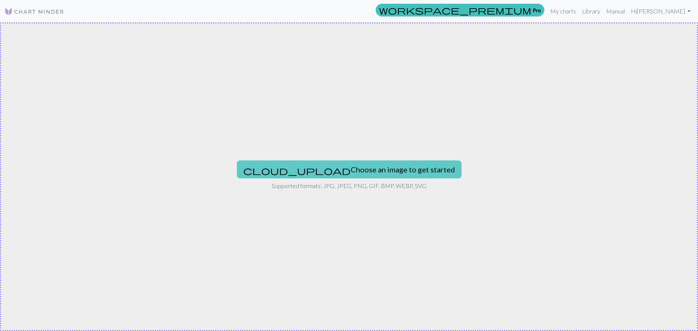
click at [335, 176] on button "cloud_upload Choose an image to get started" at bounding box center [349, 170] width 225 height 18
type input "C:\fakepath\a.png"
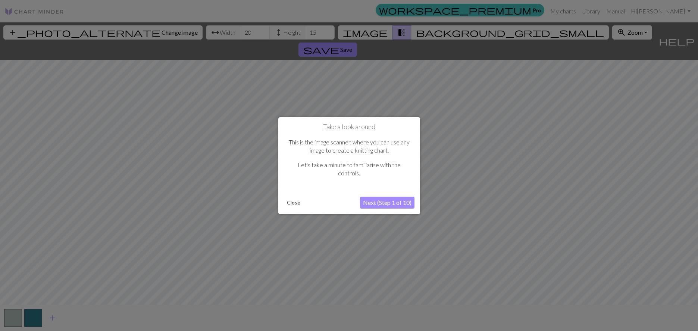
click at [385, 206] on button "Next (Step 1 of 10)" at bounding box center [387, 203] width 55 height 12
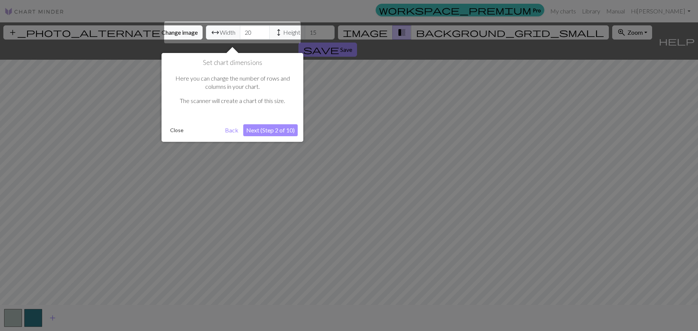
click at [172, 129] on button "Close" at bounding box center [176, 130] width 19 height 11
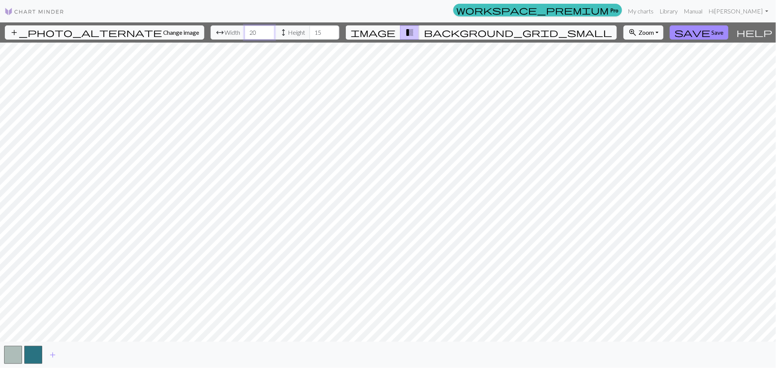
drag, startPoint x: 241, startPoint y: 32, endPoint x: 192, endPoint y: 30, distance: 49.3
click at [211, 30] on div "arrow_range Width 20 height Height 15" at bounding box center [275, 32] width 129 height 14
type input "50"
click at [308, 40] on div "add_photo_alternate Change image arrow_range Width 50 height Height 15 image tr…" at bounding box center [366, 32] width 733 height 20
click at [309, 39] on input "15" at bounding box center [324, 32] width 30 height 14
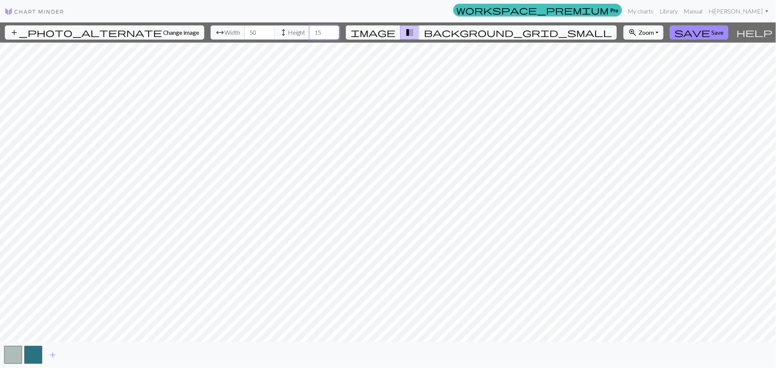
drag, startPoint x: 305, startPoint y: 36, endPoint x: 261, endPoint y: 32, distance: 44.2
click at [250, 30] on div "arrow_range Width 50 height Height 15" at bounding box center [275, 32] width 129 height 14
click at [309, 38] on input "15" at bounding box center [324, 32] width 30 height 14
type input "1"
type input "50"
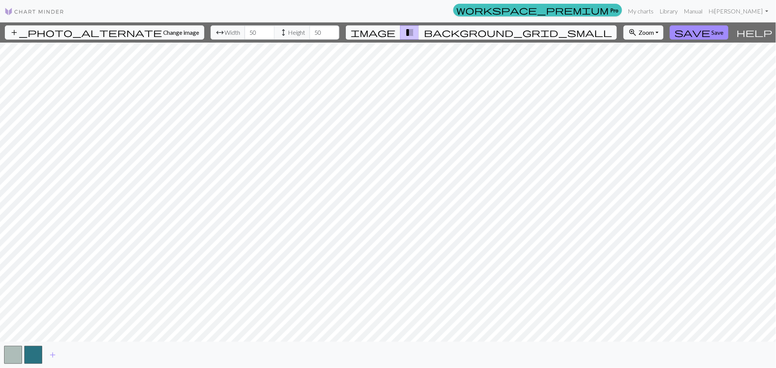
click at [451, 31] on span "background_grid_small" at bounding box center [518, 32] width 188 height 10
click at [395, 31] on span "image" at bounding box center [373, 32] width 45 height 10
click at [419, 31] on button "transition_fade" at bounding box center [409, 32] width 19 height 14
click at [451, 29] on button "background_grid_small" at bounding box center [518, 32] width 198 height 14
click at [414, 34] on span "transition_fade" at bounding box center [409, 32] width 9 height 10
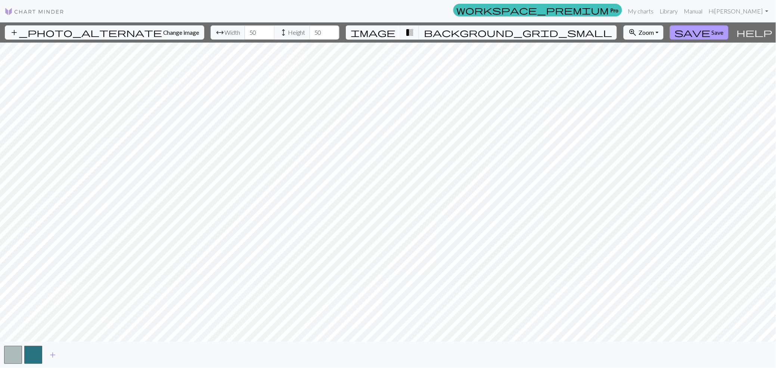
click at [451, 29] on span "Save" at bounding box center [717, 32] width 12 height 7
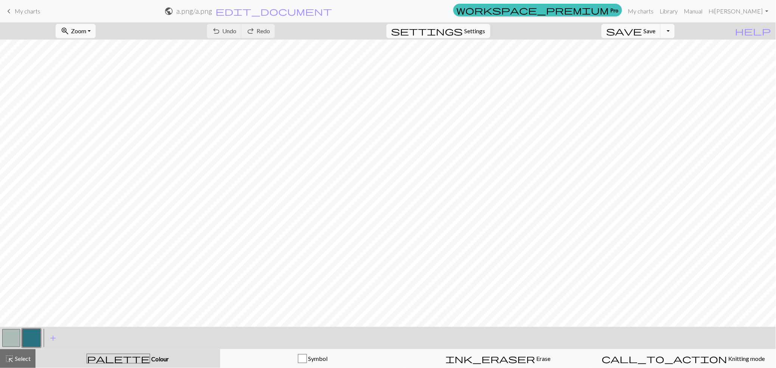
scroll to position [126, 0]
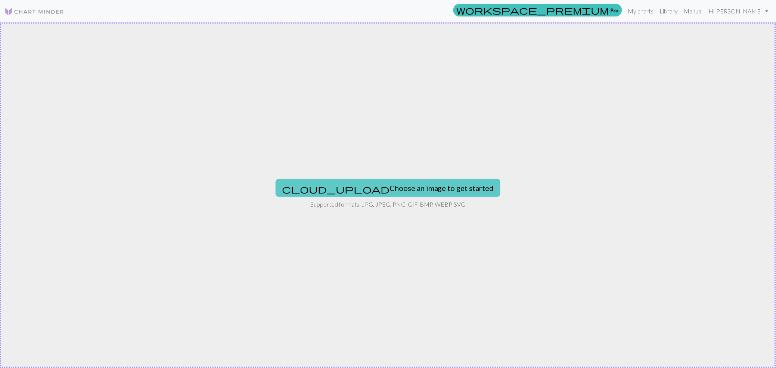
click at [406, 184] on button "cloud_upload Choose an image to get started" at bounding box center [387, 188] width 225 height 18
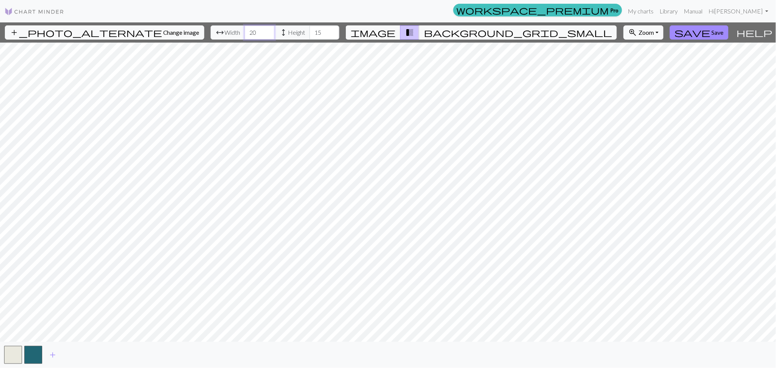
drag, startPoint x: 244, startPoint y: 31, endPoint x: 184, endPoint y: 33, distance: 60.1
click at [184, 33] on div "add_photo_alternate Change image arrow_range Width 20 height Height 15 image tr…" at bounding box center [366, 32] width 733 height 20
click at [92, 38] on button "add_photo_alternate Change image" at bounding box center [104, 32] width 199 height 14
click at [57, 327] on button "add" at bounding box center [52, 355] width 19 height 14
click at [74, 327] on span "add" at bounding box center [72, 354] width 9 height 10
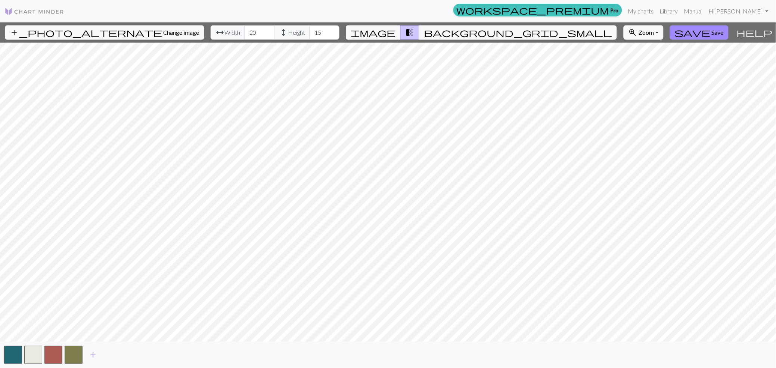
click at [92, 327] on span "add" at bounding box center [92, 354] width 9 height 10
click at [113, 327] on span "add" at bounding box center [113, 354] width 9 height 10
click at [138, 327] on button "add" at bounding box center [133, 355] width 19 height 14
click at [152, 327] on span "add" at bounding box center [153, 354] width 9 height 10
click at [175, 327] on span "add" at bounding box center [173, 354] width 9 height 10
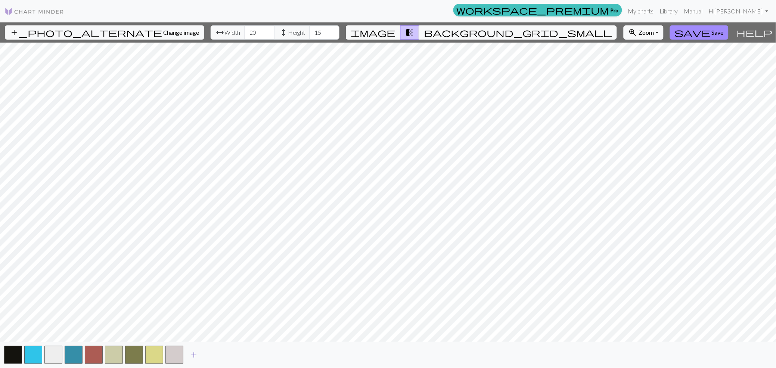
click at [194, 327] on span "add" at bounding box center [193, 354] width 9 height 10
click at [218, 327] on button "add" at bounding box center [214, 355] width 19 height 14
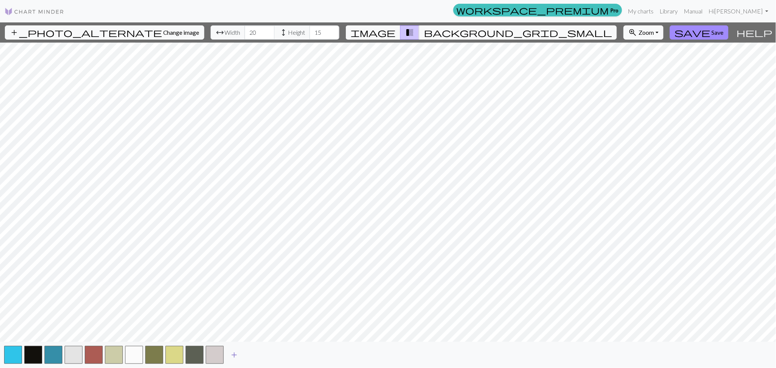
click at [237, 327] on span "add" at bounding box center [234, 354] width 9 height 10
type input "50"
drag, startPoint x: 277, startPoint y: 34, endPoint x: 289, endPoint y: 30, distance: 12.9
click at [309, 37] on input "14" at bounding box center [324, 32] width 30 height 14
drag, startPoint x: 308, startPoint y: 35, endPoint x: 285, endPoint y: 34, distance: 23.6
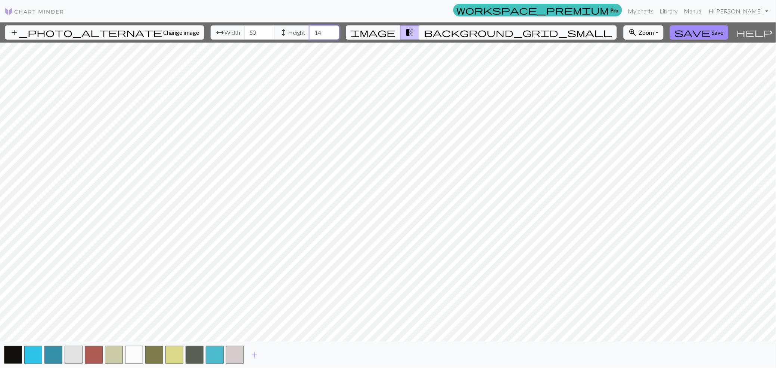
click at [285, 34] on div "arrow_range Width 50 height Height 14" at bounding box center [275, 32] width 129 height 14
type input "50"
click at [247, 327] on button "add" at bounding box center [254, 355] width 19 height 14
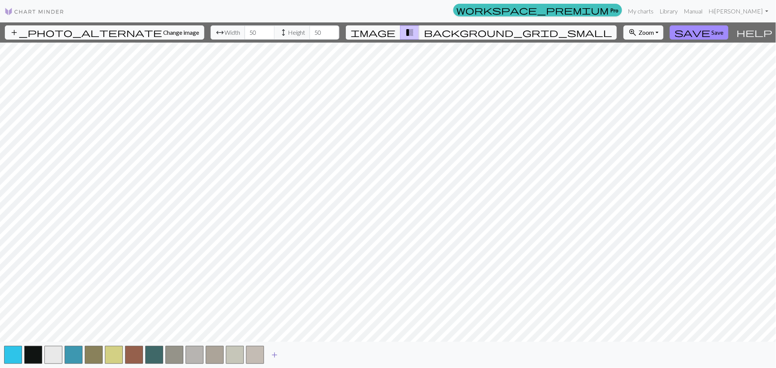
click at [273, 327] on span "add" at bounding box center [274, 354] width 9 height 10
click at [296, 327] on span "add" at bounding box center [294, 354] width 9 height 10
click at [325, 327] on div "add" at bounding box center [388, 355] width 776 height 26
click at [309, 327] on button "add" at bounding box center [314, 355] width 19 height 14
click at [339, 327] on span "add" at bounding box center [334, 354] width 9 height 10
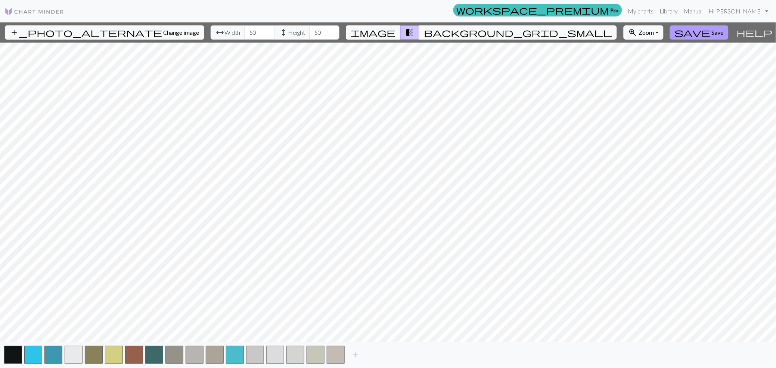
click at [451, 31] on span "Save" at bounding box center [717, 32] width 12 height 7
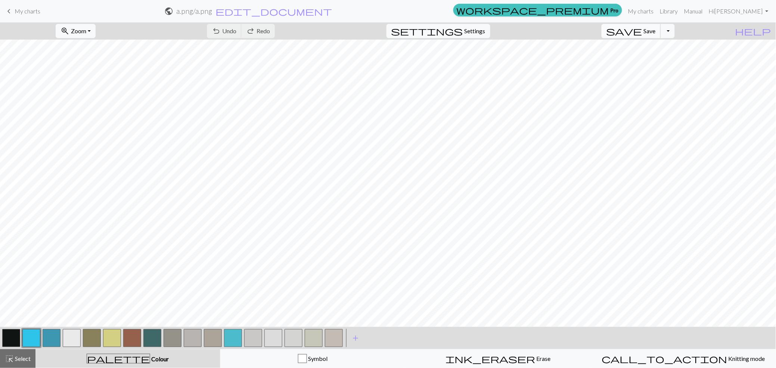
click at [451, 28] on span "save" at bounding box center [624, 31] width 36 height 10
